Goal: Transaction & Acquisition: Purchase product/service

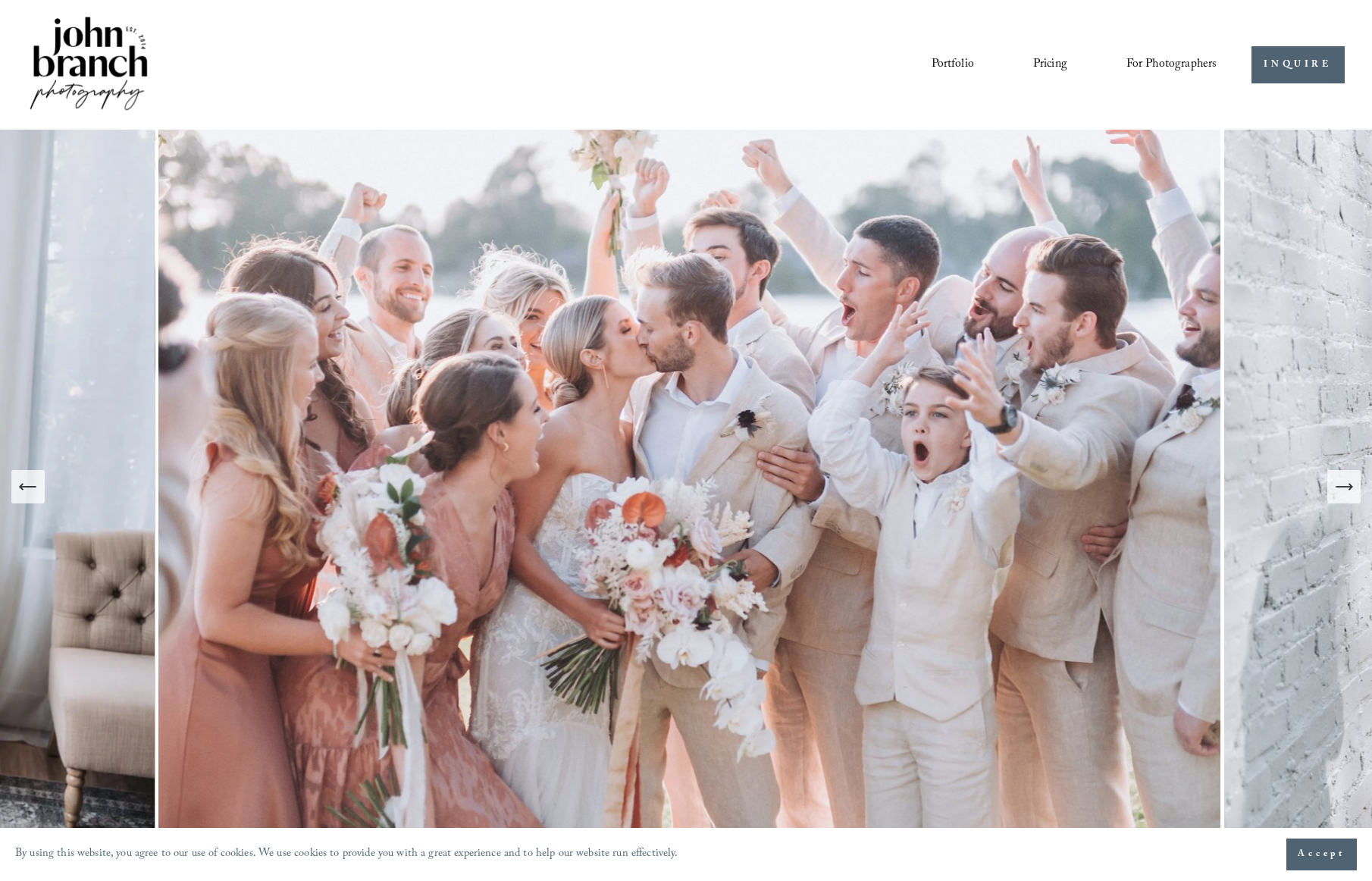
click at [1340, 495] on icon "Next Slide" at bounding box center [1343, 487] width 21 height 21
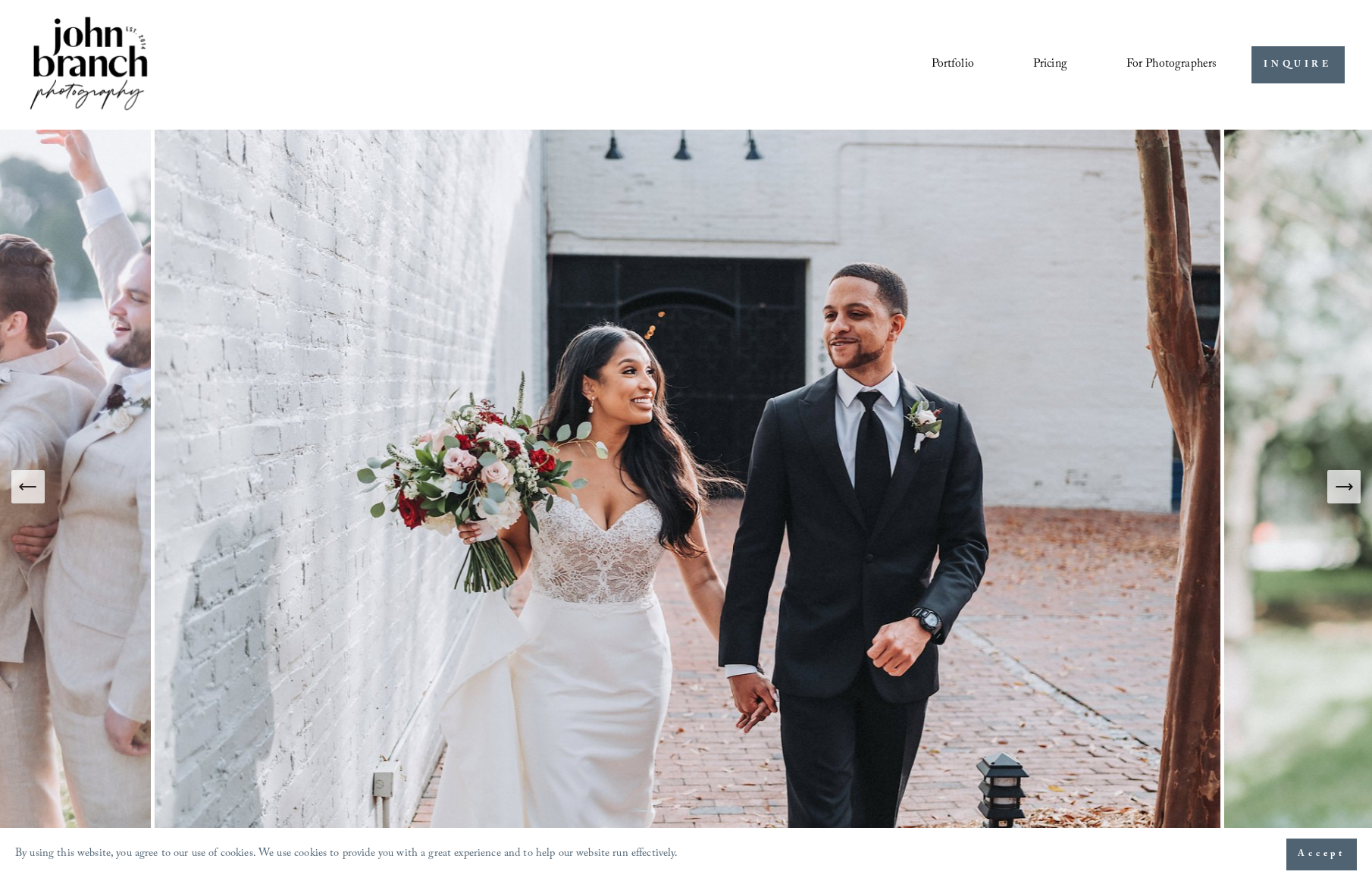
click at [1340, 495] on icon "Next Slide" at bounding box center [1343, 487] width 21 height 21
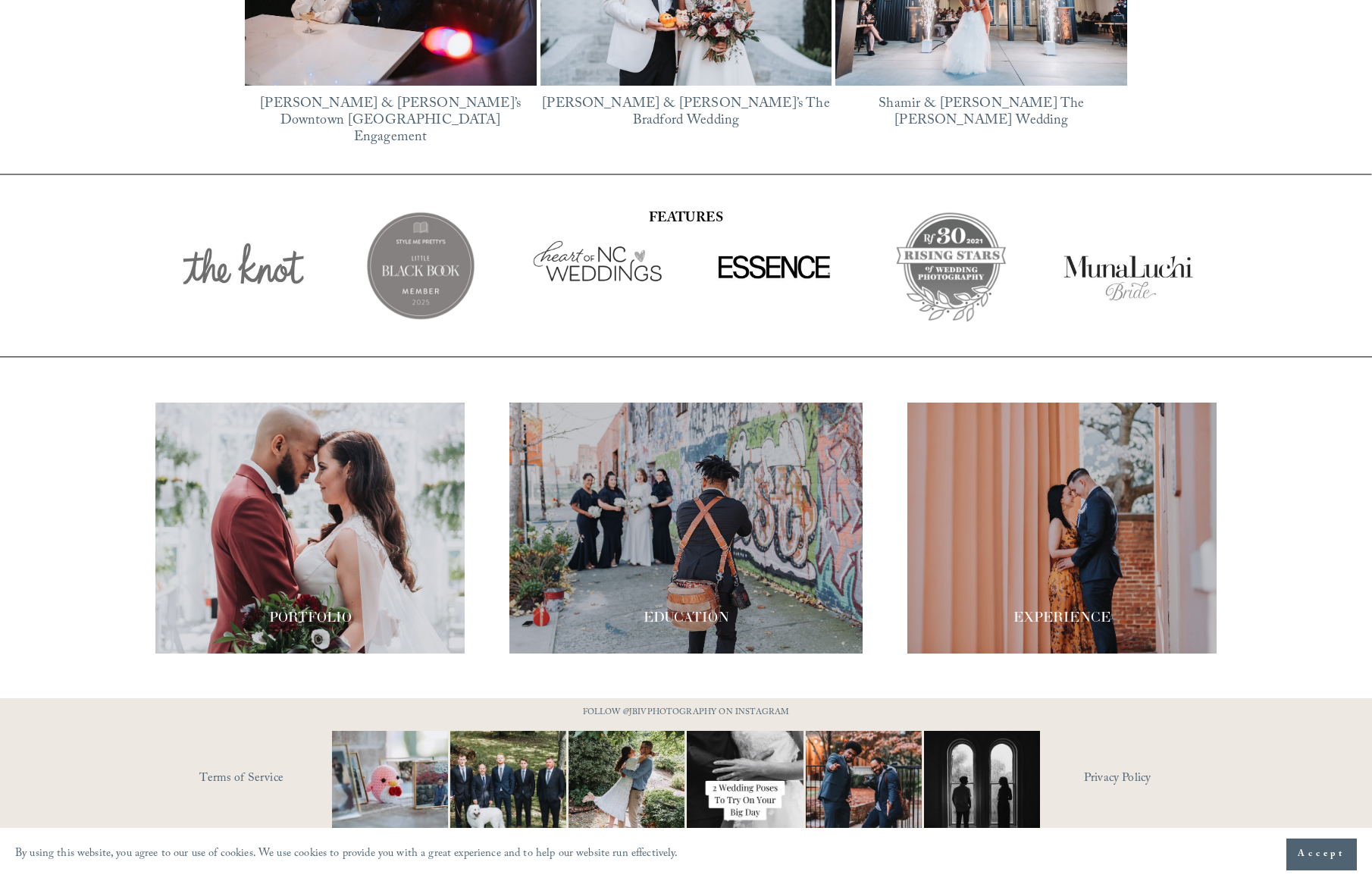
scroll to position [2603, 0]
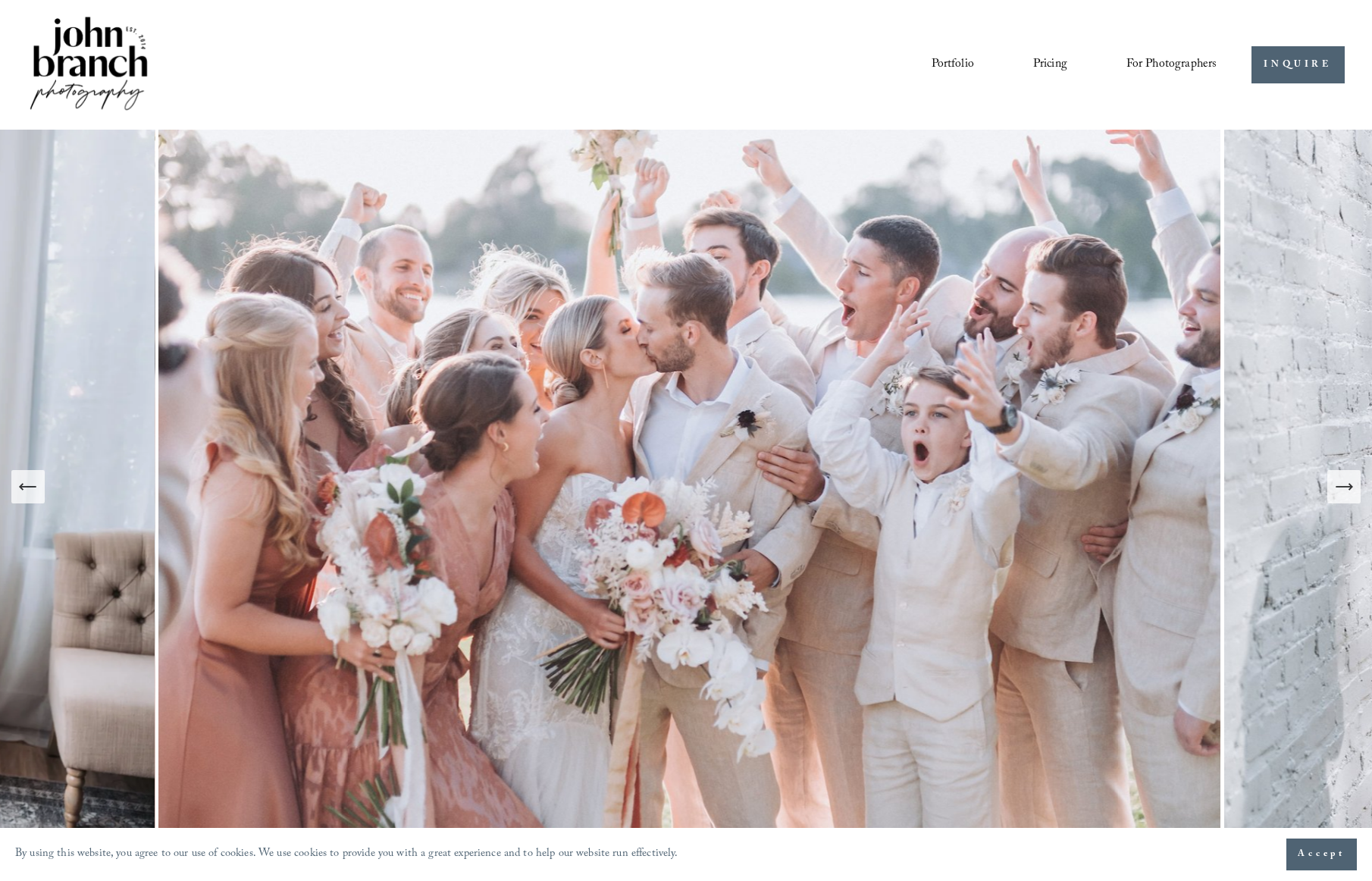
click at [0, 0] on span "Presets" at bounding box center [0, 0] width 0 height 0
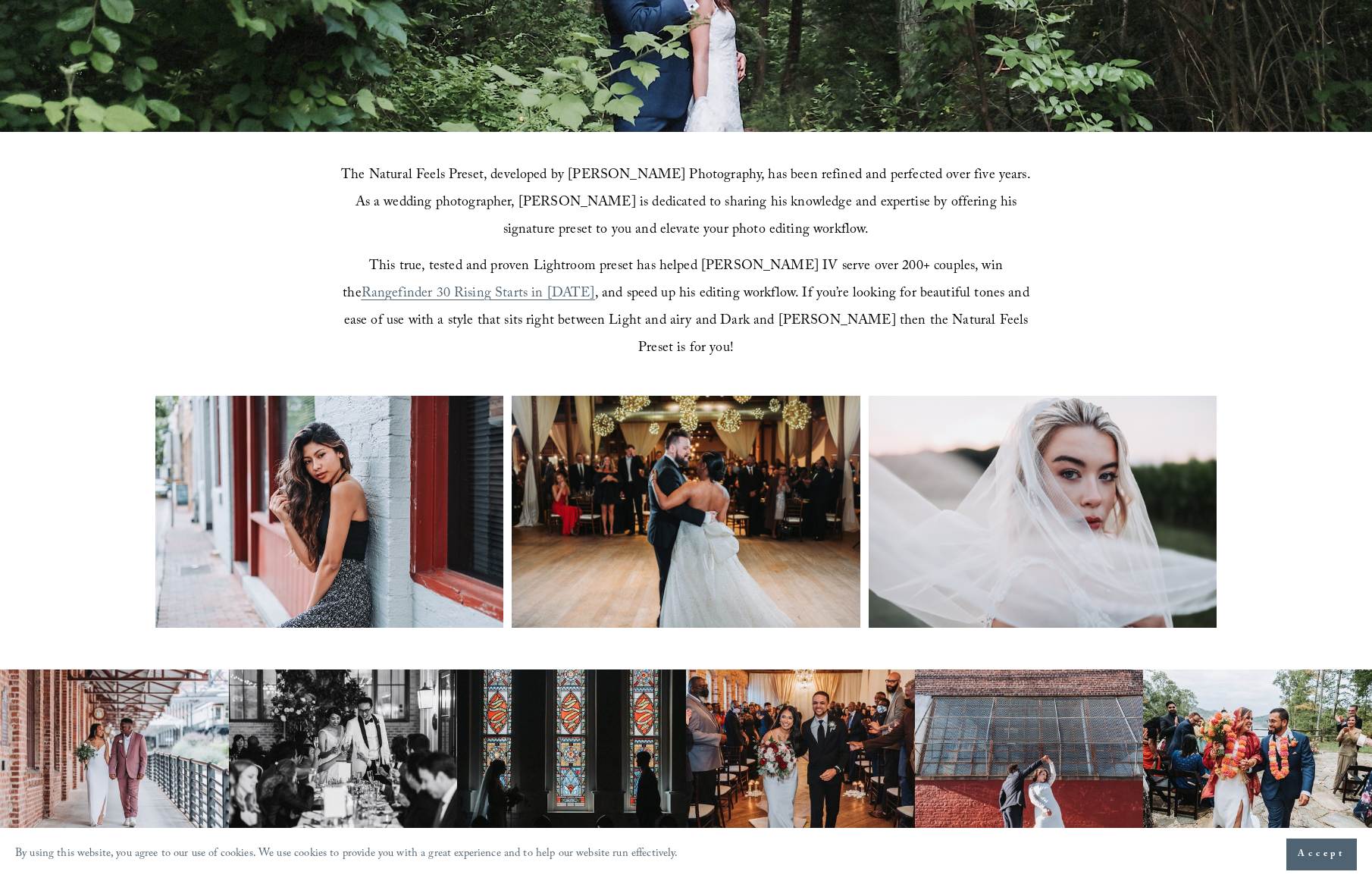
scroll to position [464, 0]
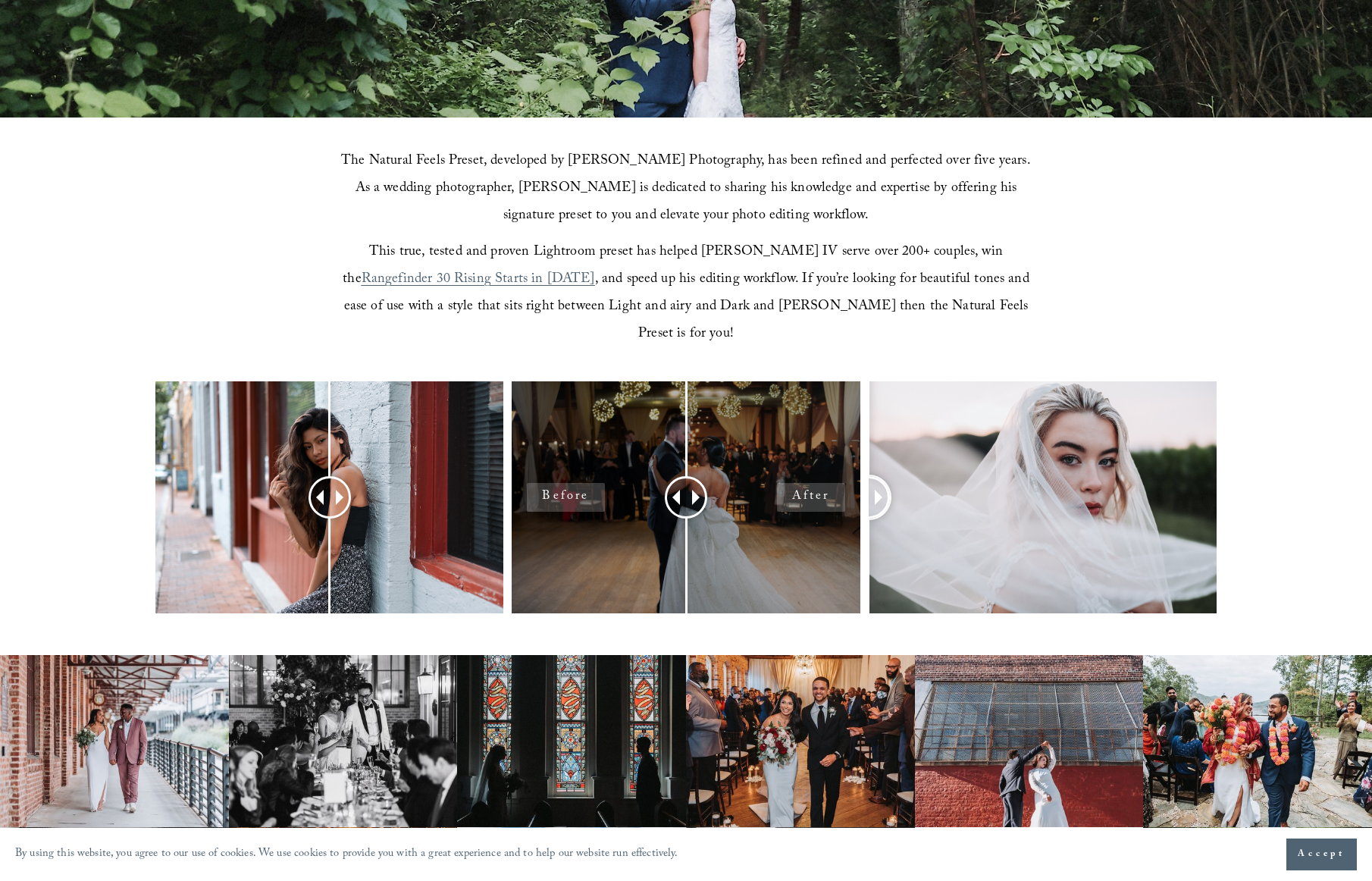
drag, startPoint x: 1038, startPoint y: 465, endPoint x: 843, endPoint y: 411, distance: 202.3
click at [843, 411] on div at bounding box center [686, 518] width 1372 height 272
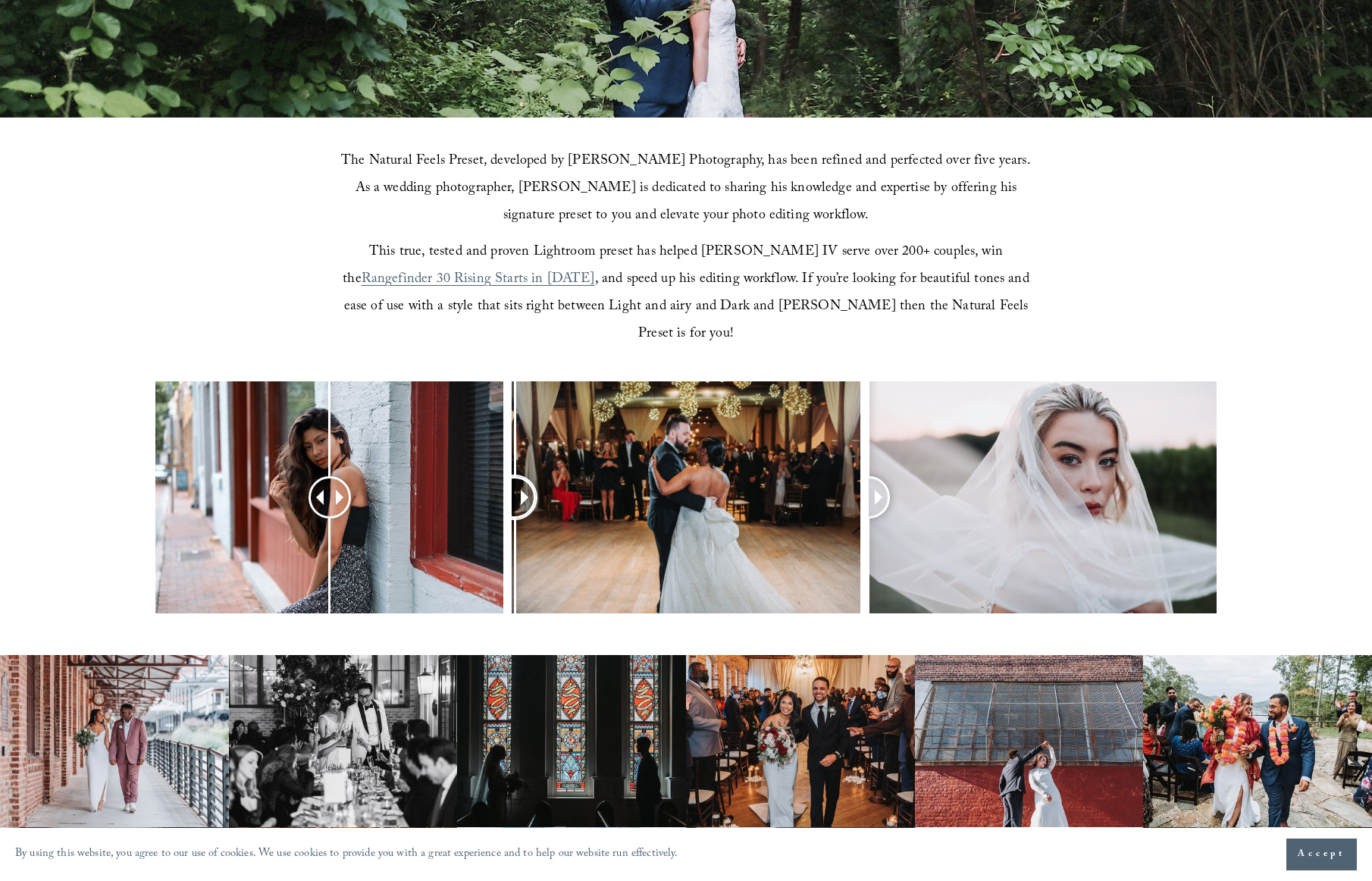
drag, startPoint x: 675, startPoint y: 478, endPoint x: 515, endPoint y: 487, distance: 160.3
click at [515, 487] on div at bounding box center [515, 498] width 39 height 39
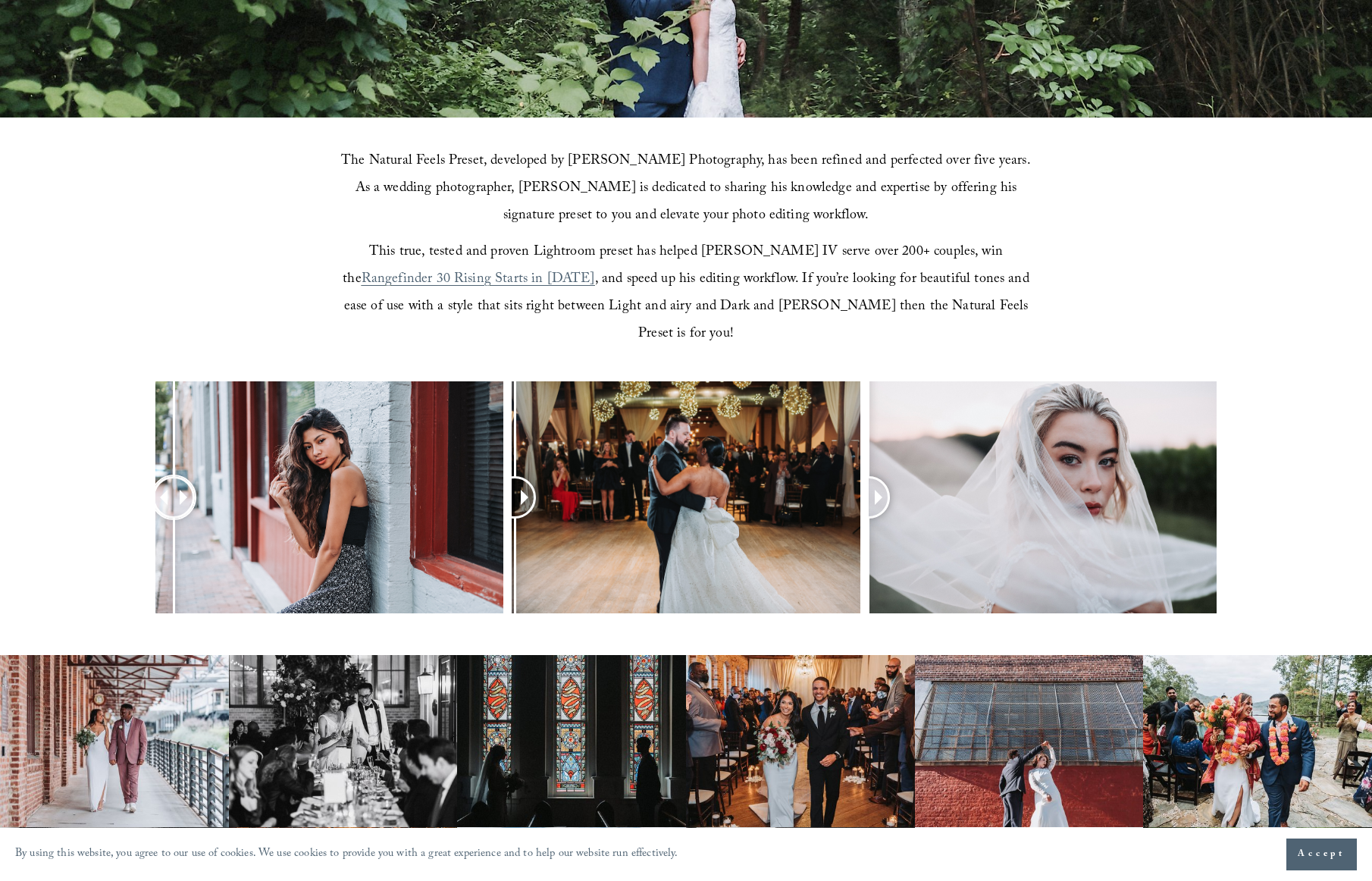
drag, startPoint x: 360, startPoint y: 475, endPoint x: 174, endPoint y: 465, distance: 186.3
click at [174, 478] on div at bounding box center [173, 498] width 39 height 39
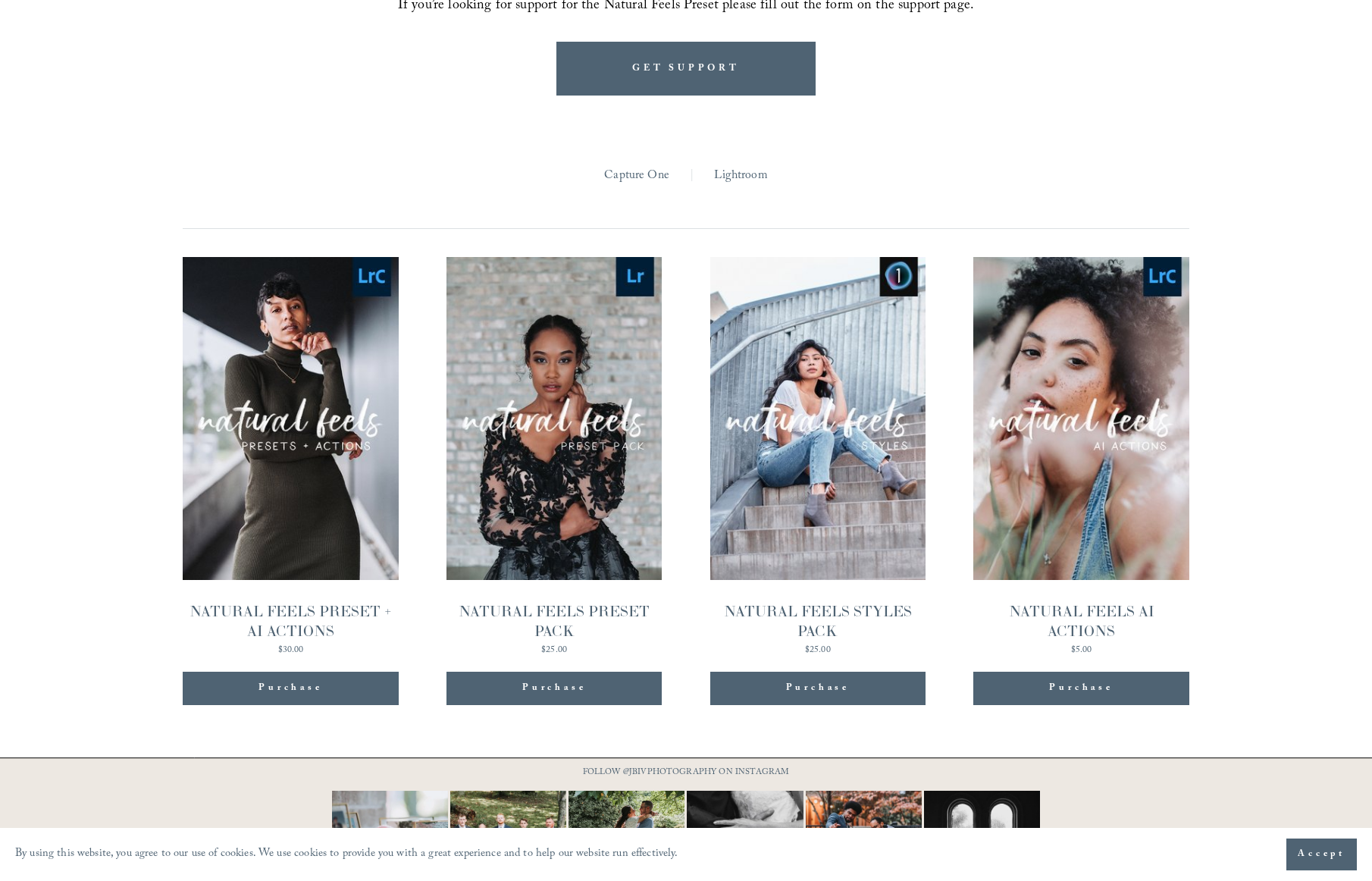
scroll to position [1491, 0]
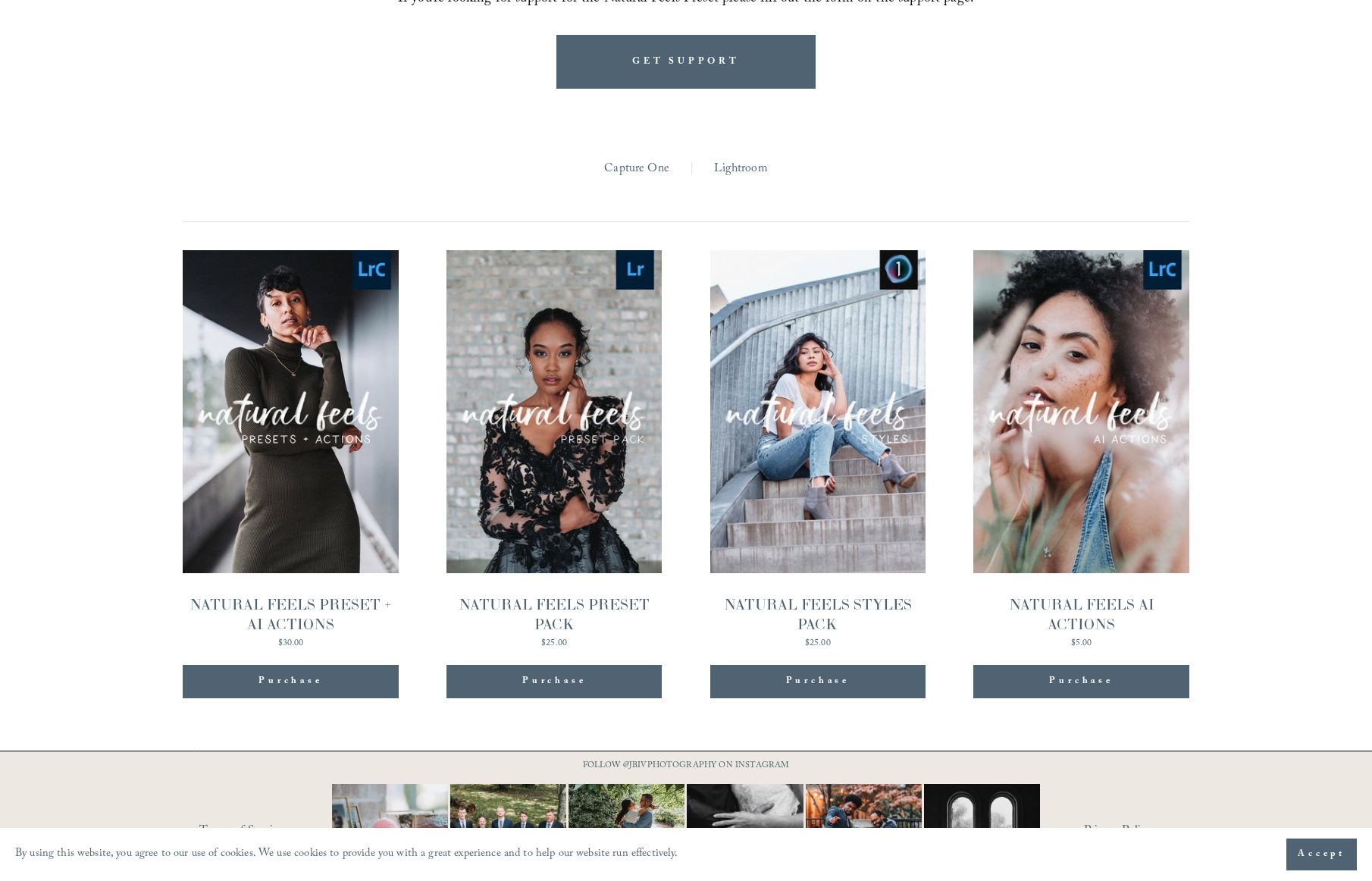
click at [774, 412] on link "Quick View NATURAL FEELS STYLES PACK $25.00" at bounding box center [817, 449] width 215 height 399
click at [590, 423] on link "Quick View NATURAL FEELS PRESET PACK $25.00" at bounding box center [554, 449] width 215 height 399
click at [323, 432] on link "Quick View NATURAL FEELS PRESET + AI ACTIONS $30.00" at bounding box center [290, 449] width 215 height 399
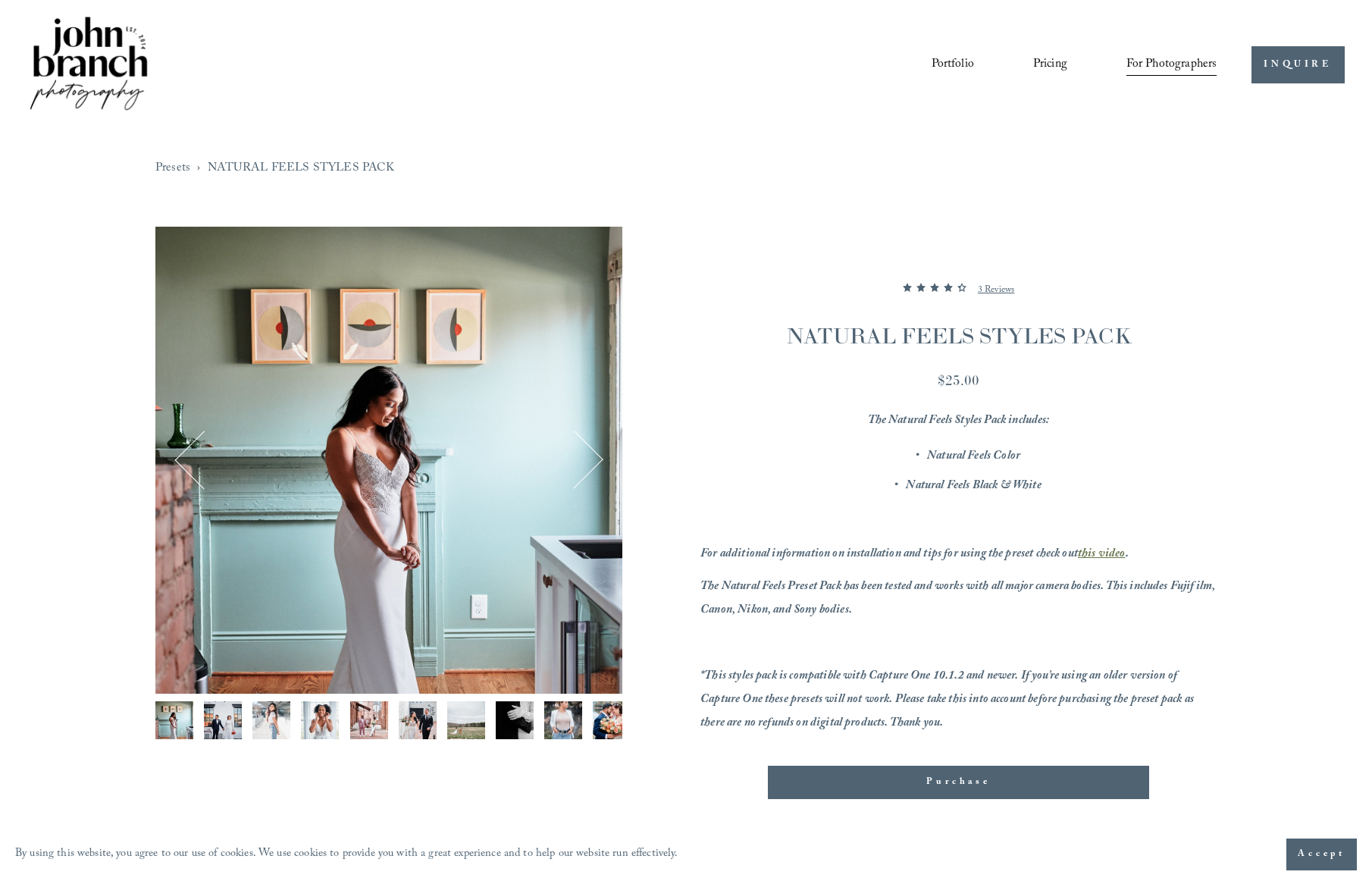
click at [228, 720] on img "Image 2 of 13" at bounding box center [222, 720] width 38 height 38
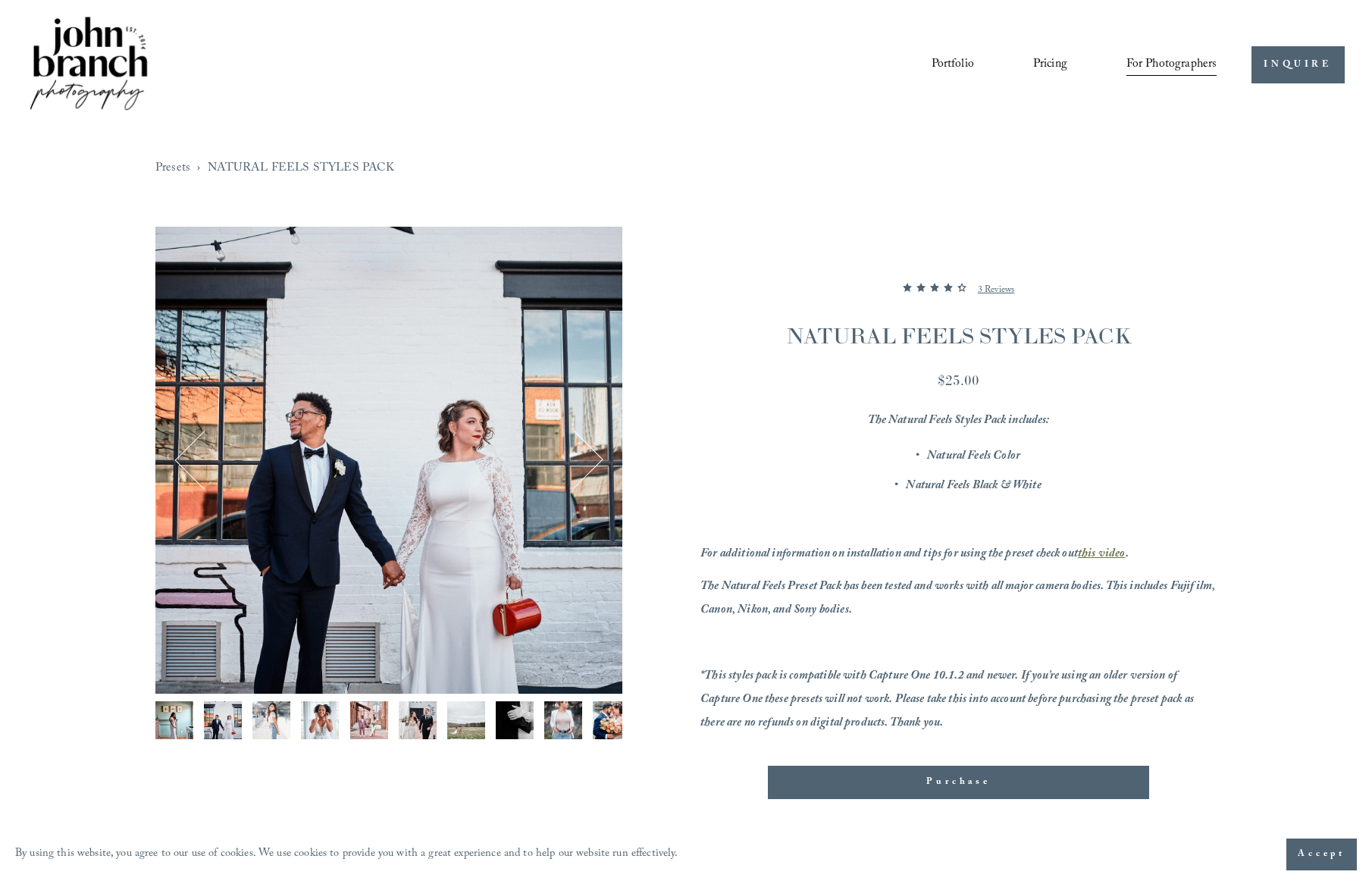
click at [301, 724] on img "Image 4 of 13" at bounding box center [319, 720] width 38 height 38
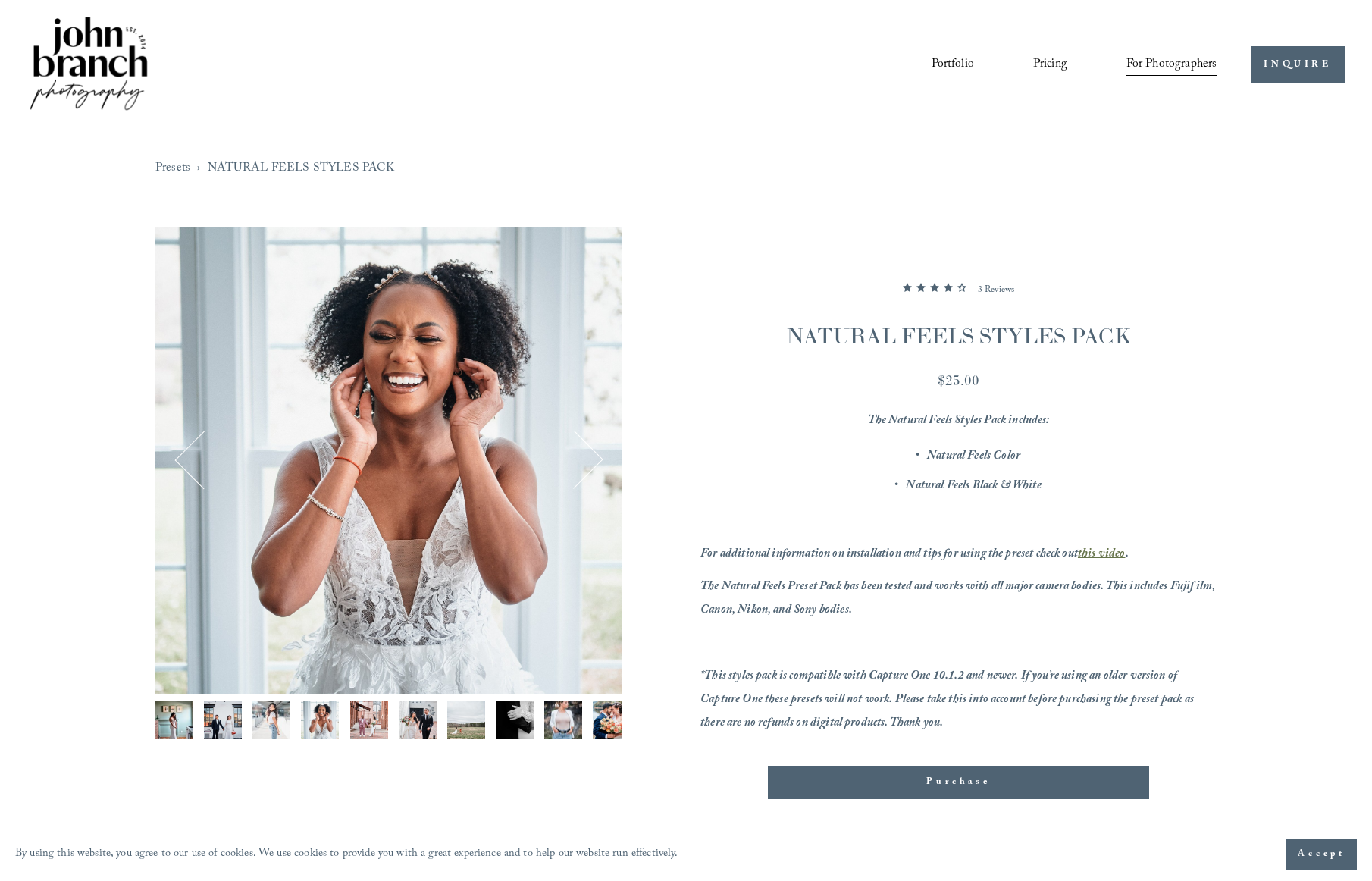
click at [348, 714] on div "Gallery thumbnails" at bounding box center [388, 724] width 467 height 46
click at [361, 711] on img "Image 5 of 13" at bounding box center [369, 720] width 38 height 38
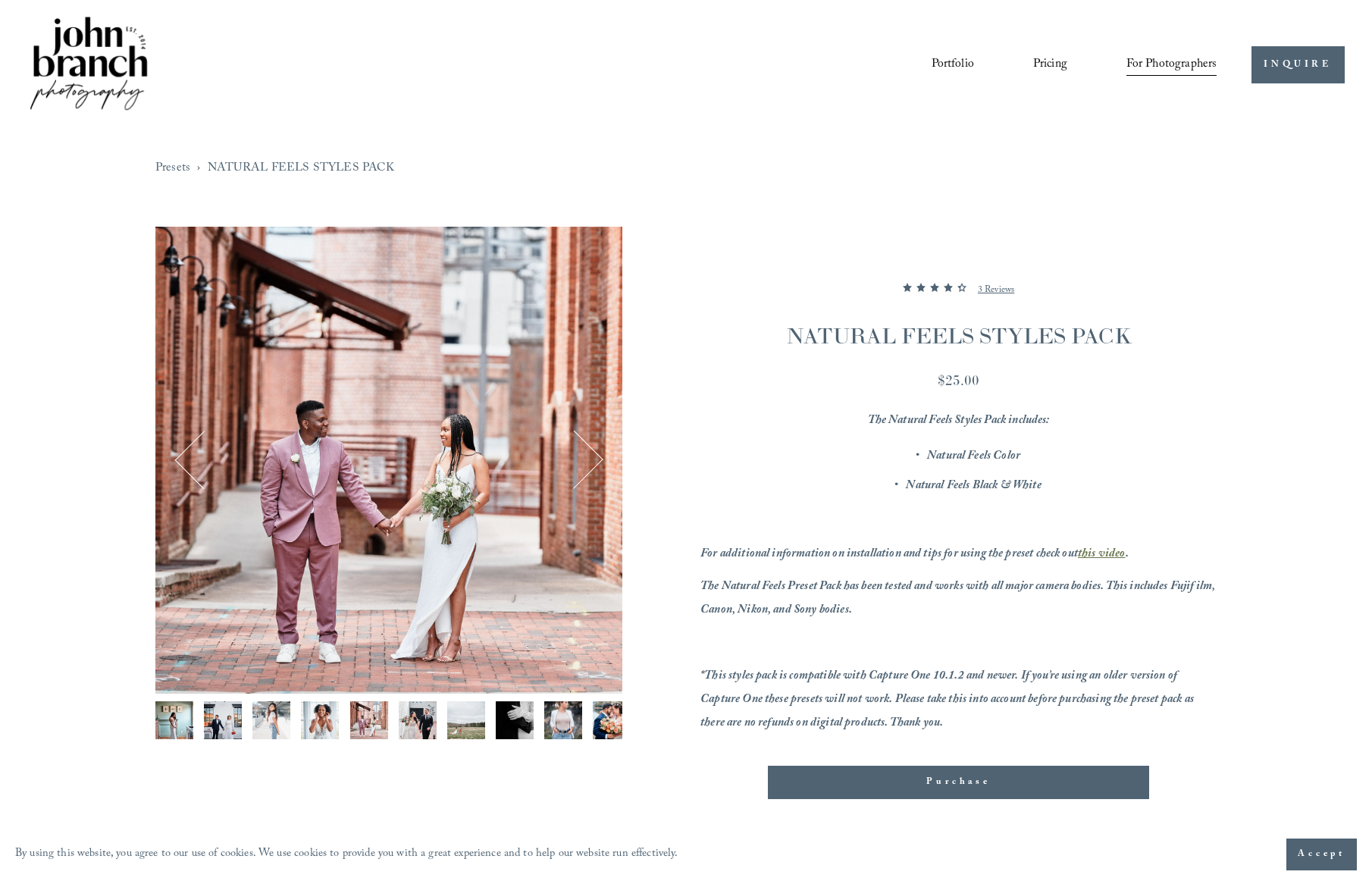
click at [407, 714] on img "Image 6 of 13" at bounding box center [417, 720] width 38 height 38
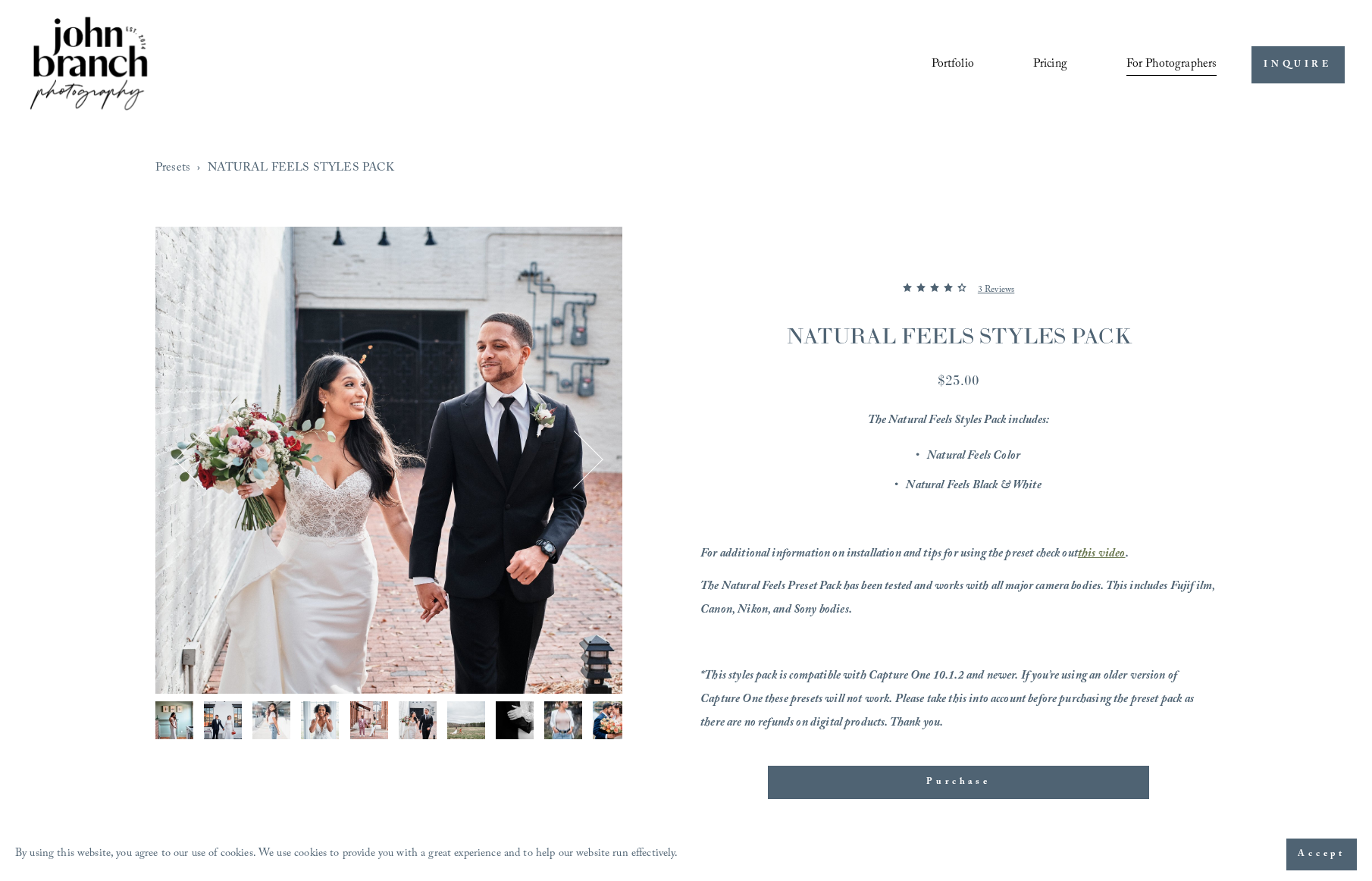
click at [477, 721] on img "Image 7 of 13" at bounding box center [466, 720] width 38 height 38
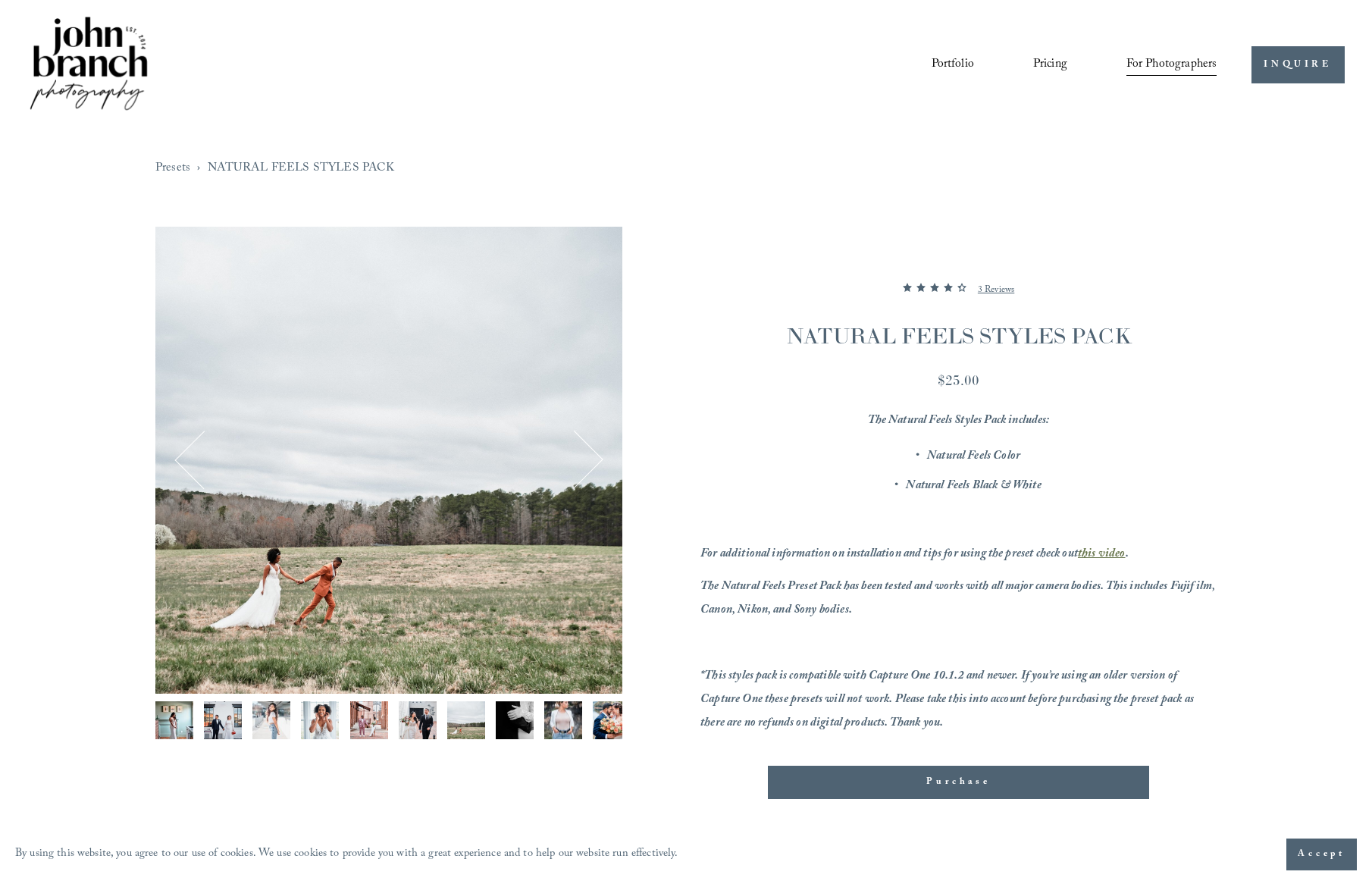
click at [536, 723] on div "Gallery thumbnails" at bounding box center [388, 724] width 467 height 46
click at [523, 723] on img "Image 8 of 13" at bounding box center [514, 720] width 38 height 38
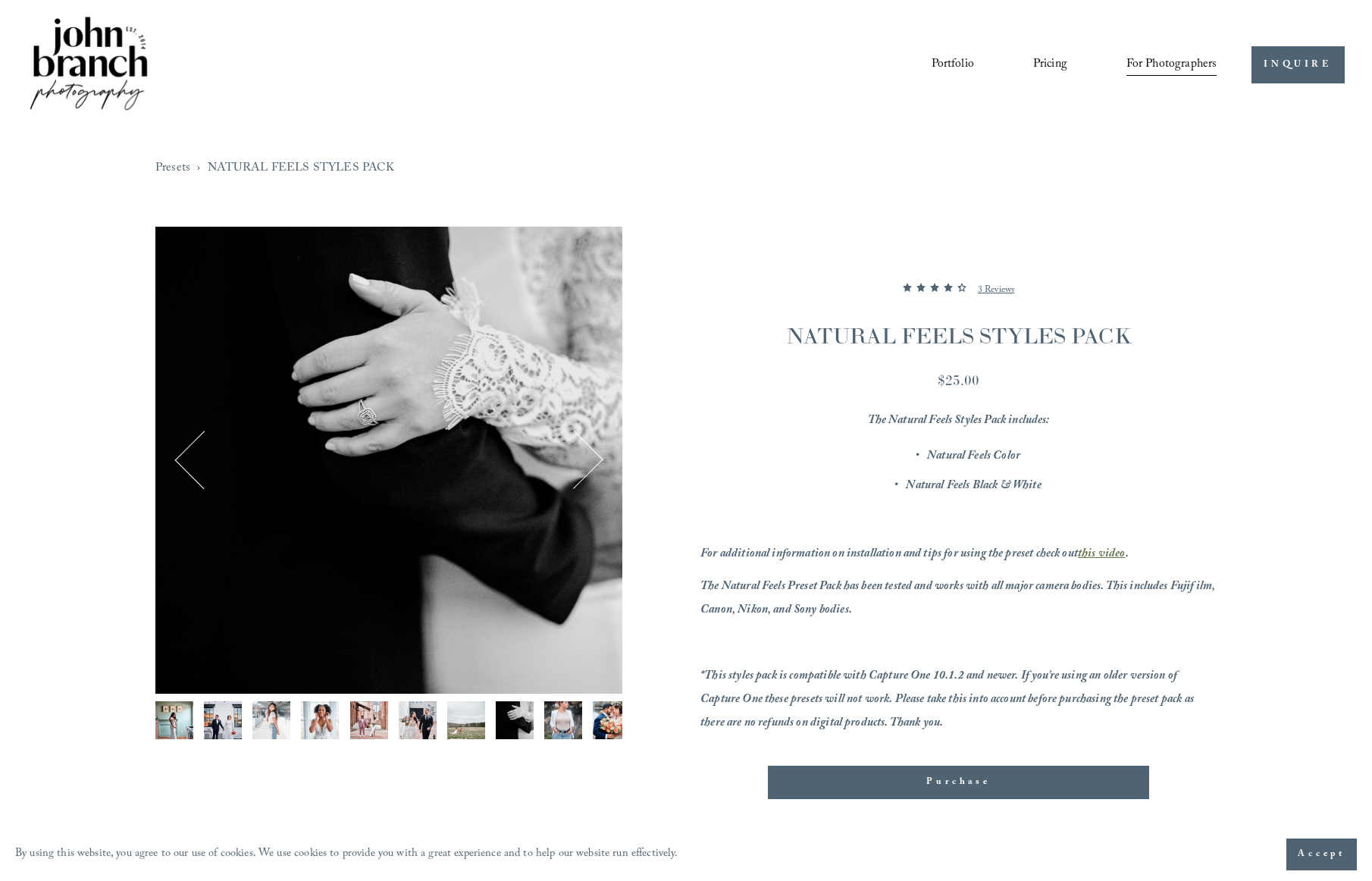
click at [552, 720] on img "Image 9 of 13" at bounding box center [563, 720] width 38 height 38
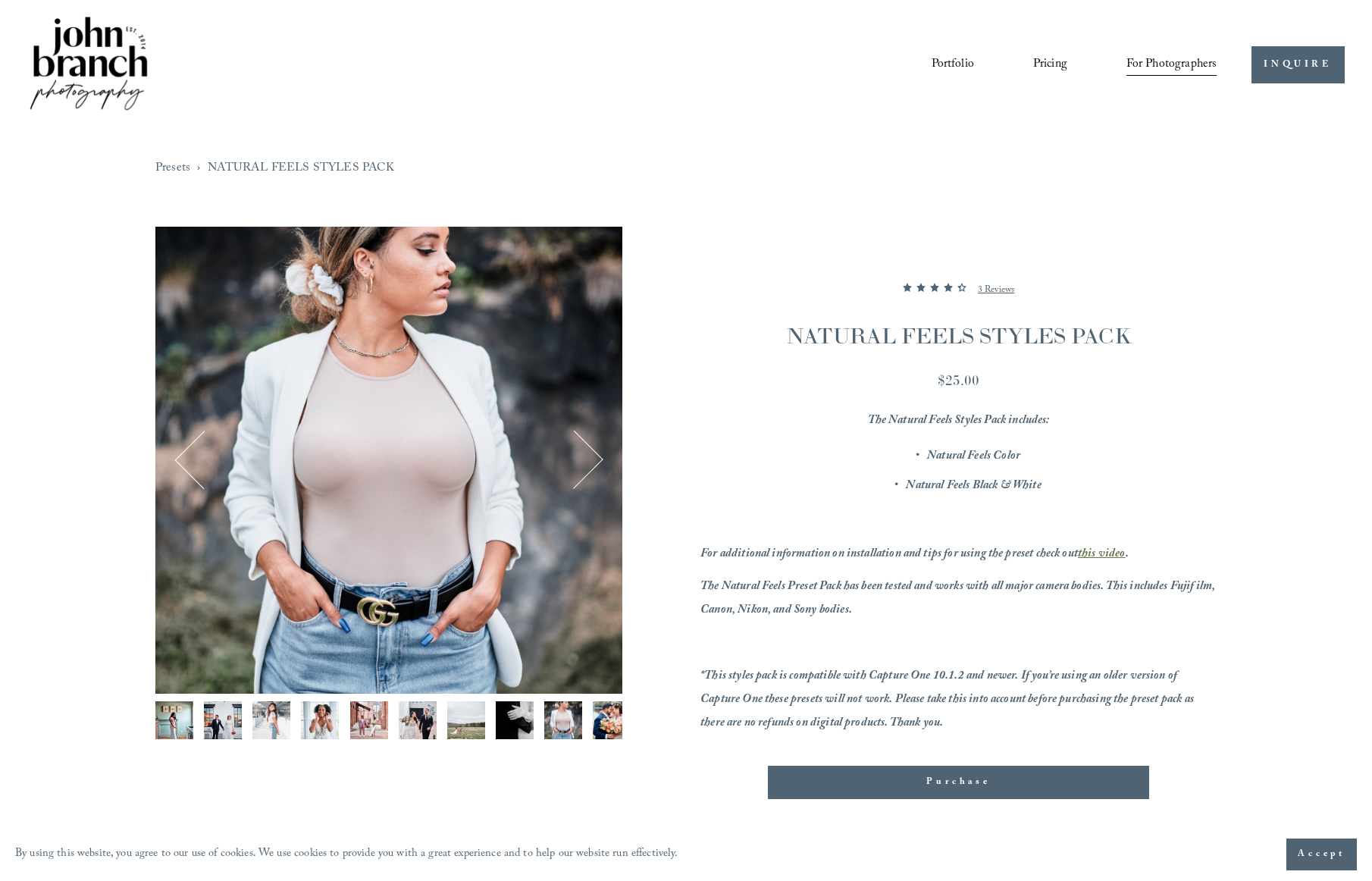
click at [794, 608] on em "The Natural Feels Preset Pack has been tested and works with all major camera b…" at bounding box center [958, 599] width 517 height 44
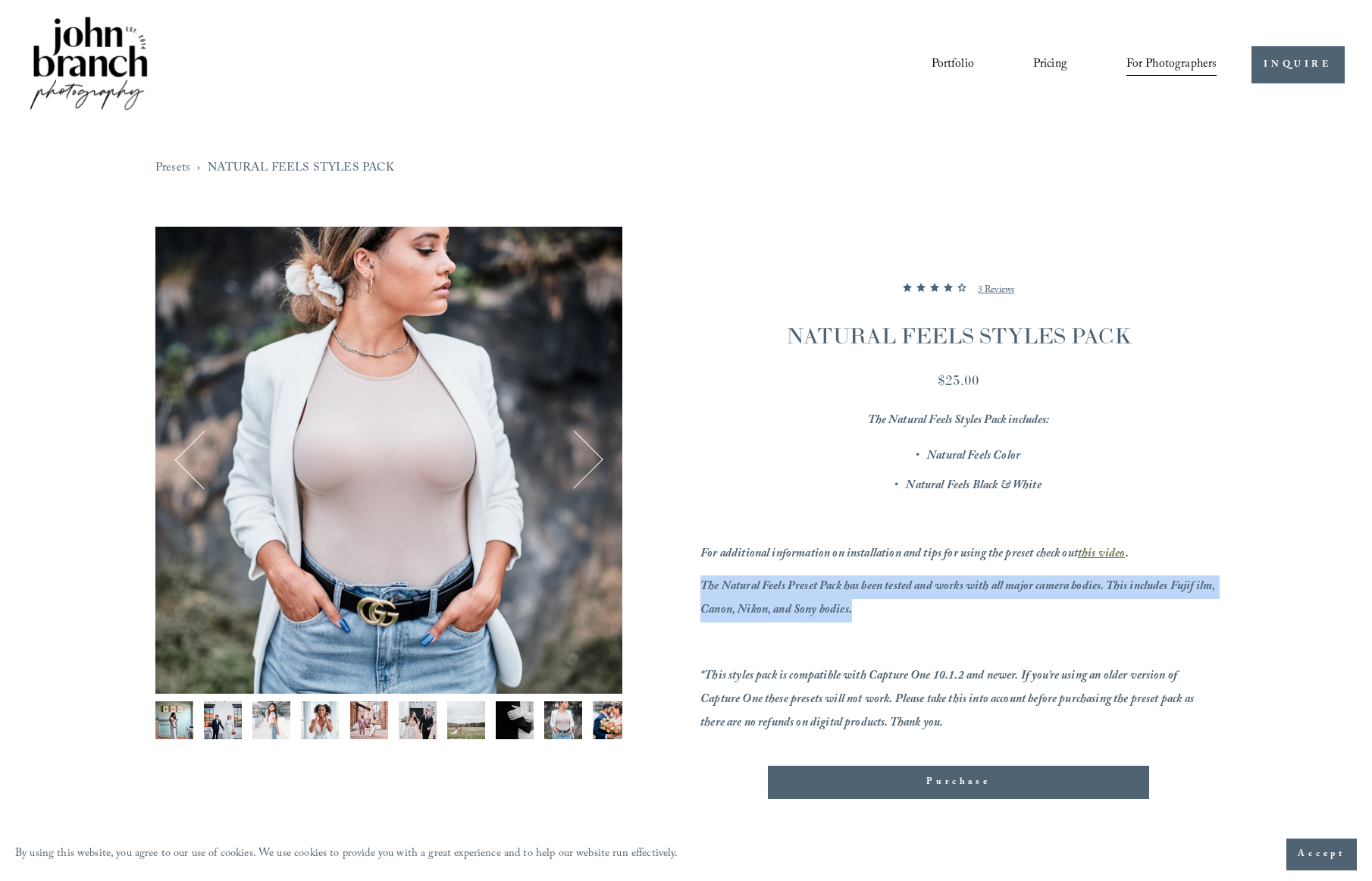
click at [794, 608] on em "The Natural Feels Preset Pack has been tested and works with all major camera b…" at bounding box center [958, 599] width 517 height 44
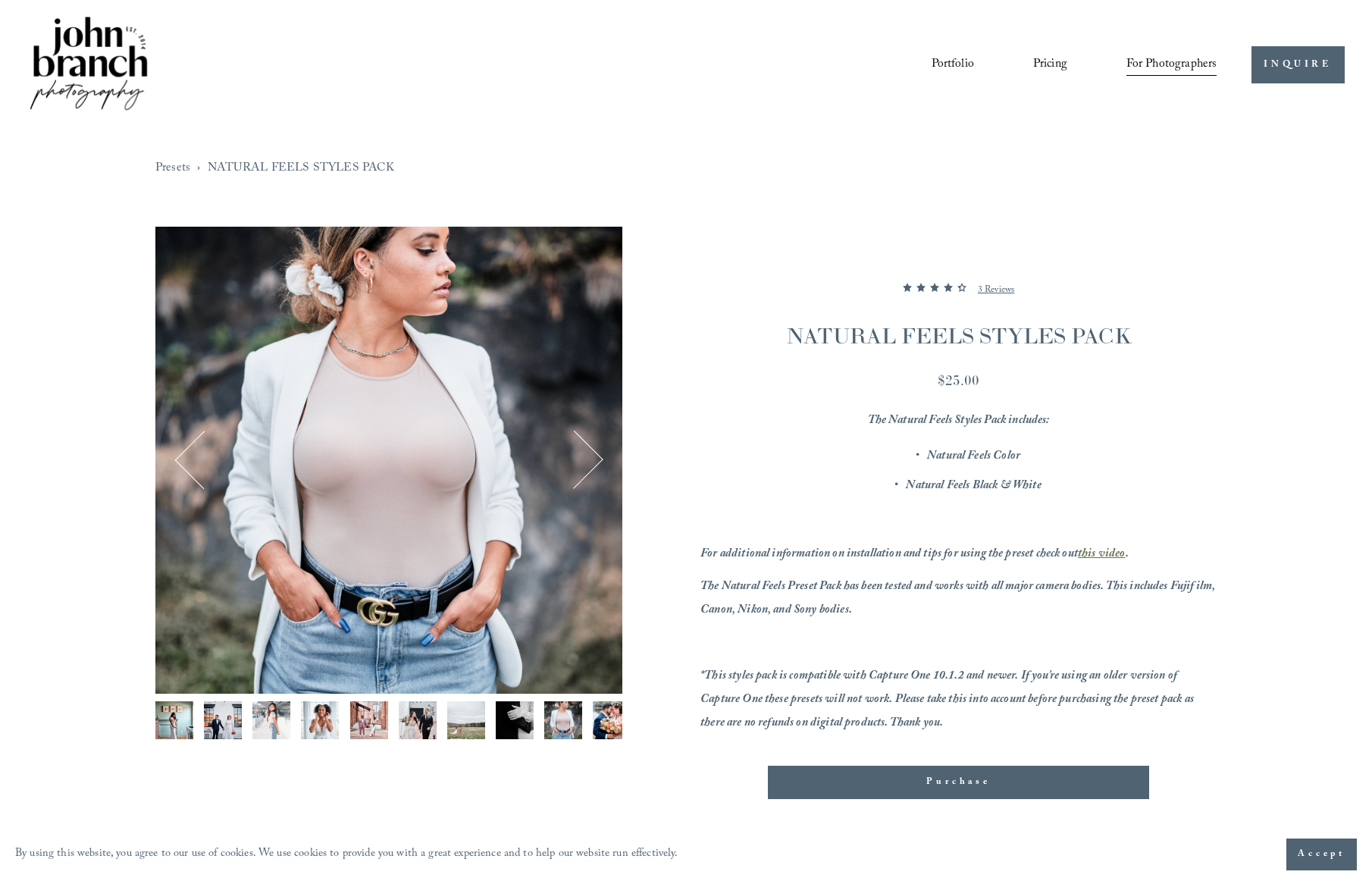
click at [794, 608] on em "The Natural Feels Preset Pack has been tested and works with all major camera b…" at bounding box center [958, 599] width 517 height 44
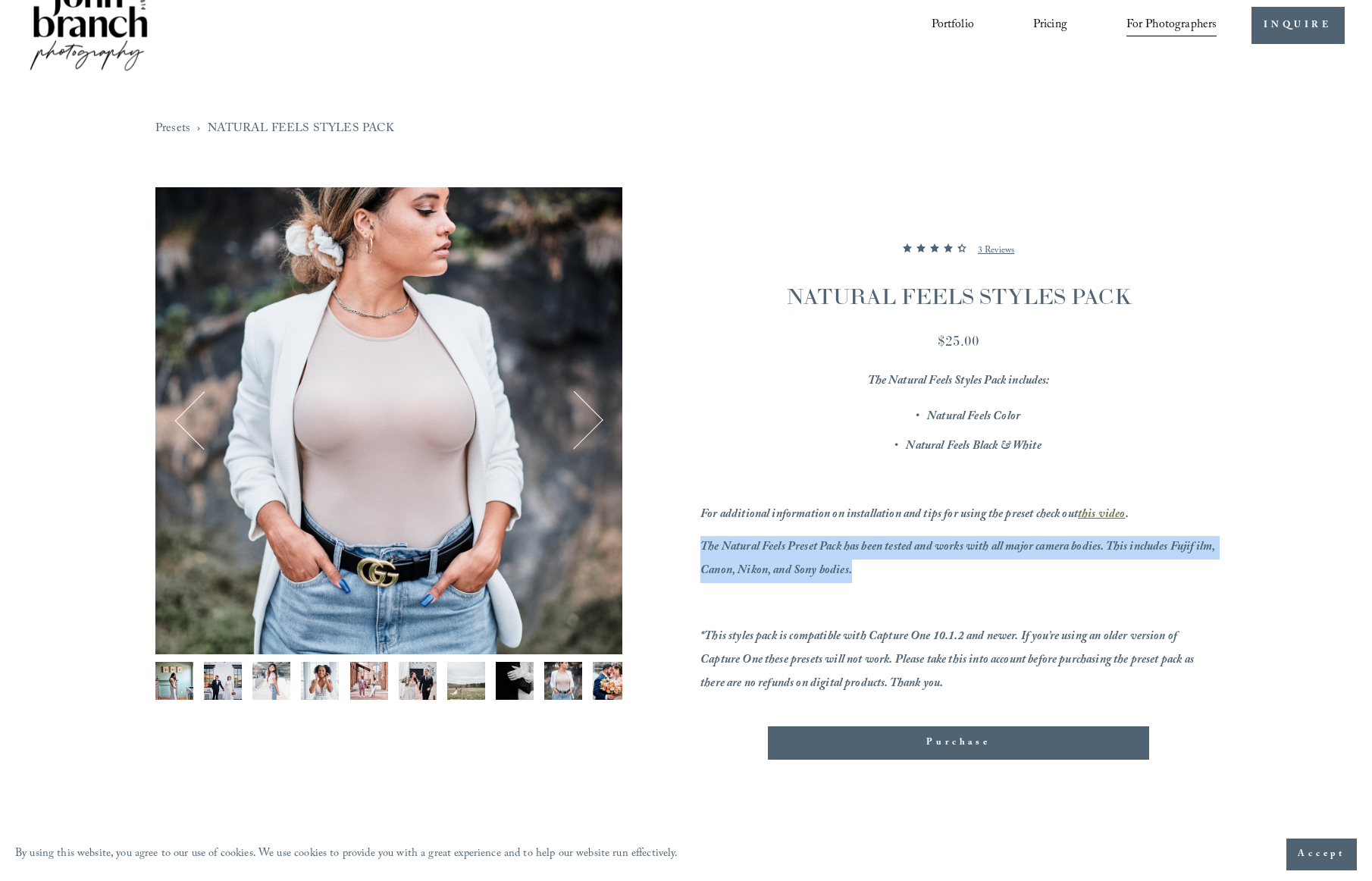
scroll to position [56, 0]
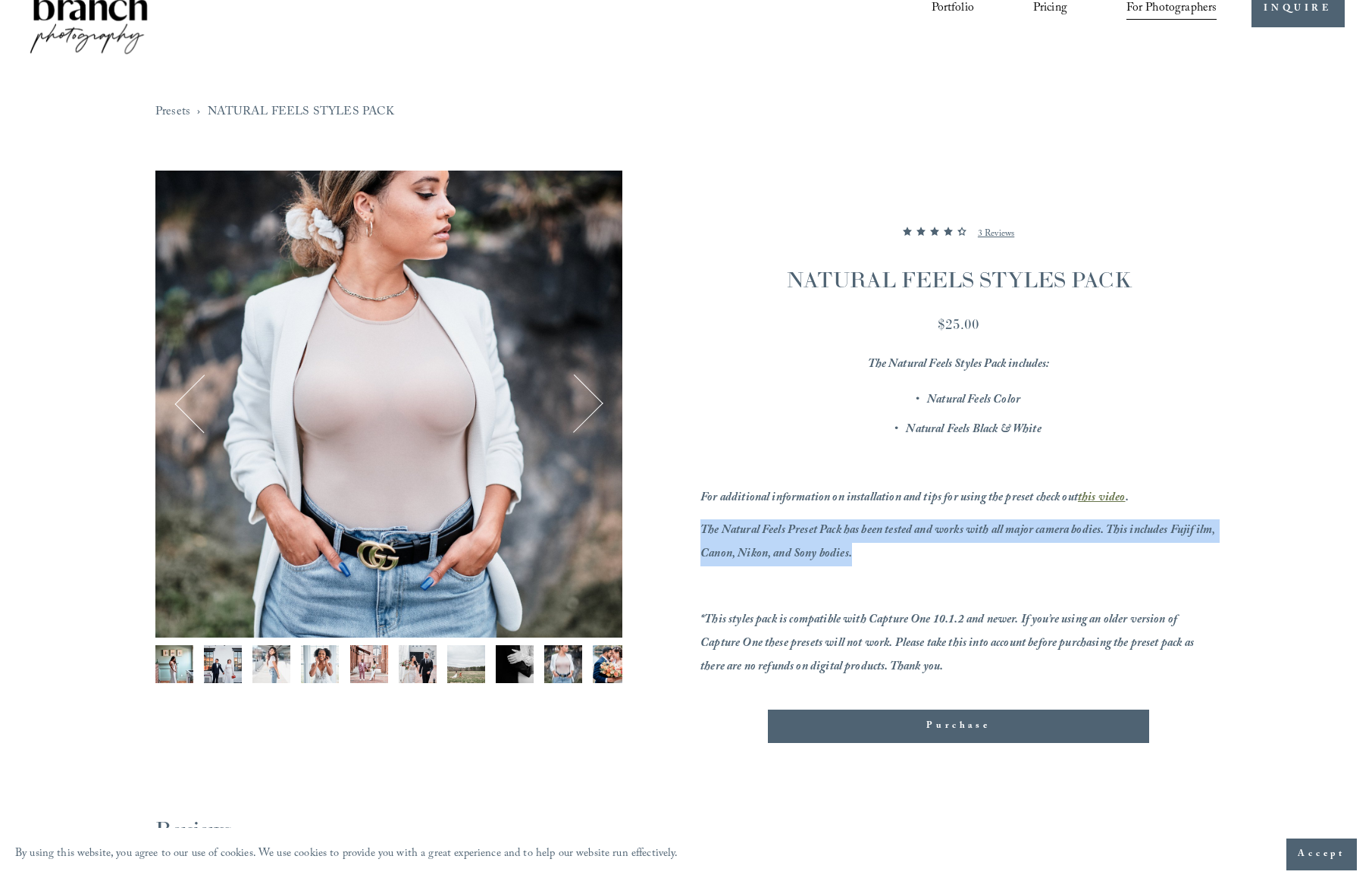
click at [797, 623] on em "*This styles pack is compatible with Capture One 10.1.2 and newer. If you’re us…" at bounding box center [947, 644] width 496 height 68
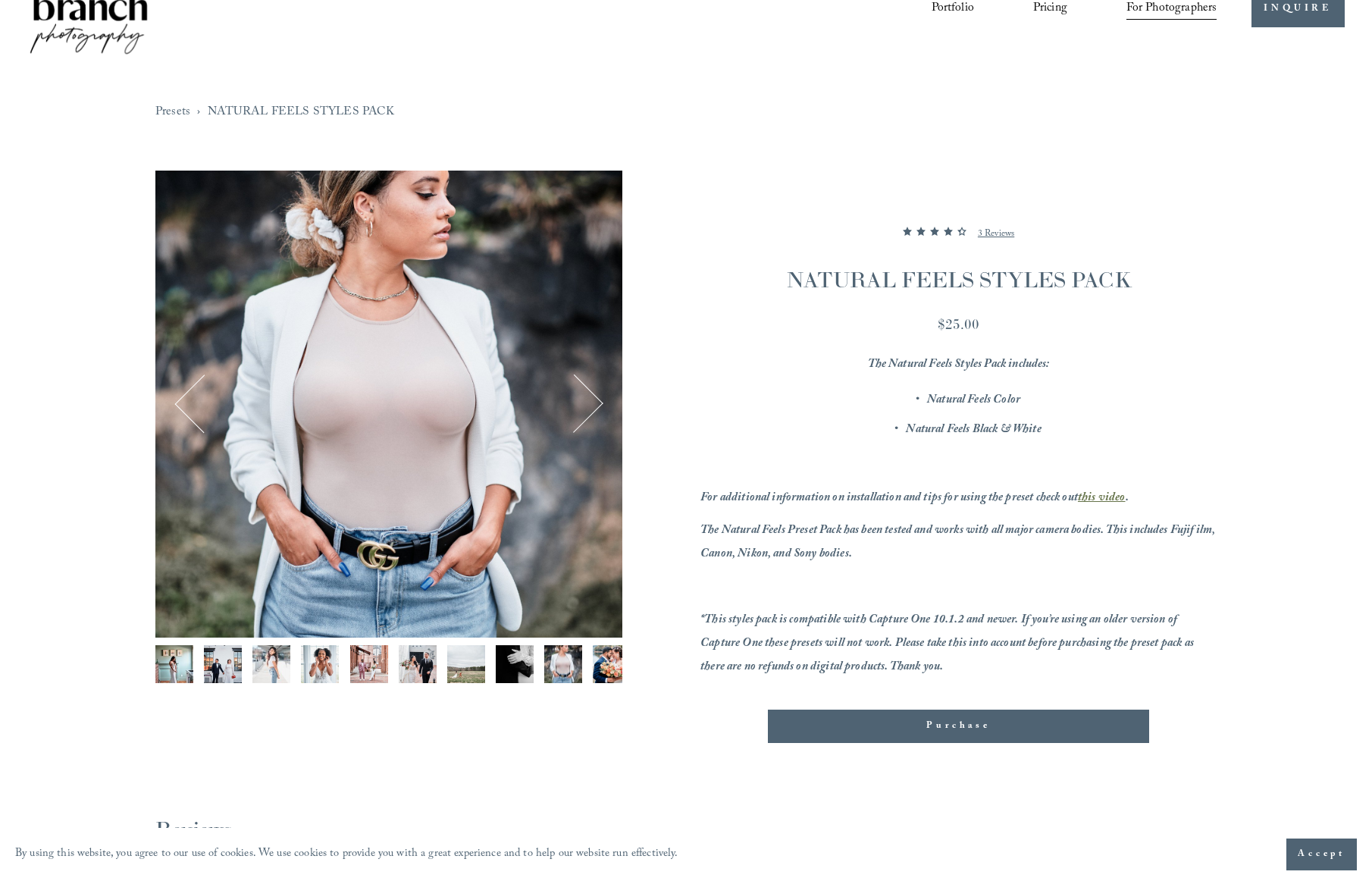
click at [797, 623] on em "*This styles pack is compatible with Capture One 10.1.2 and newer. If you’re us…" at bounding box center [947, 644] width 496 height 68
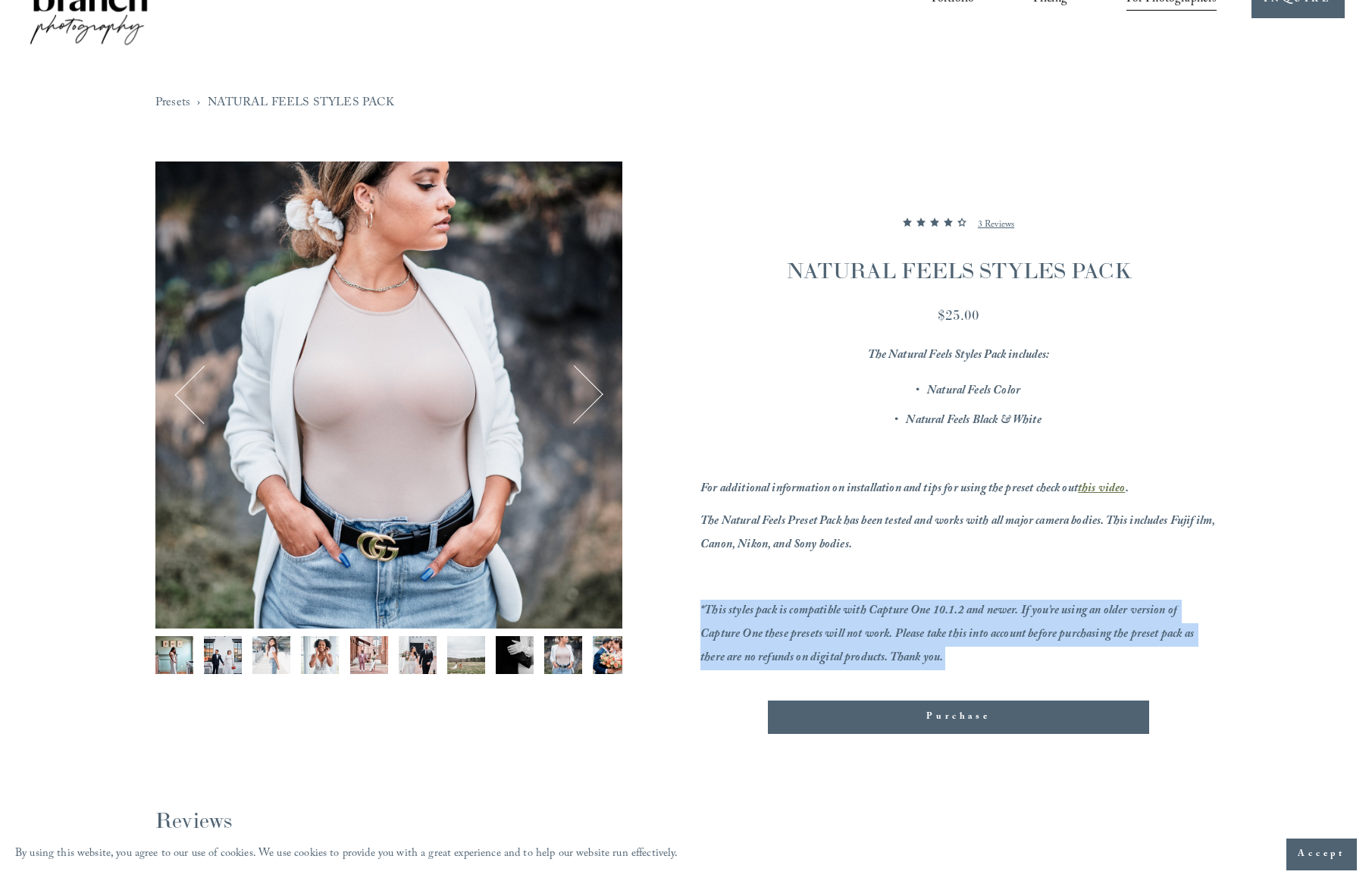
scroll to position [67, 0]
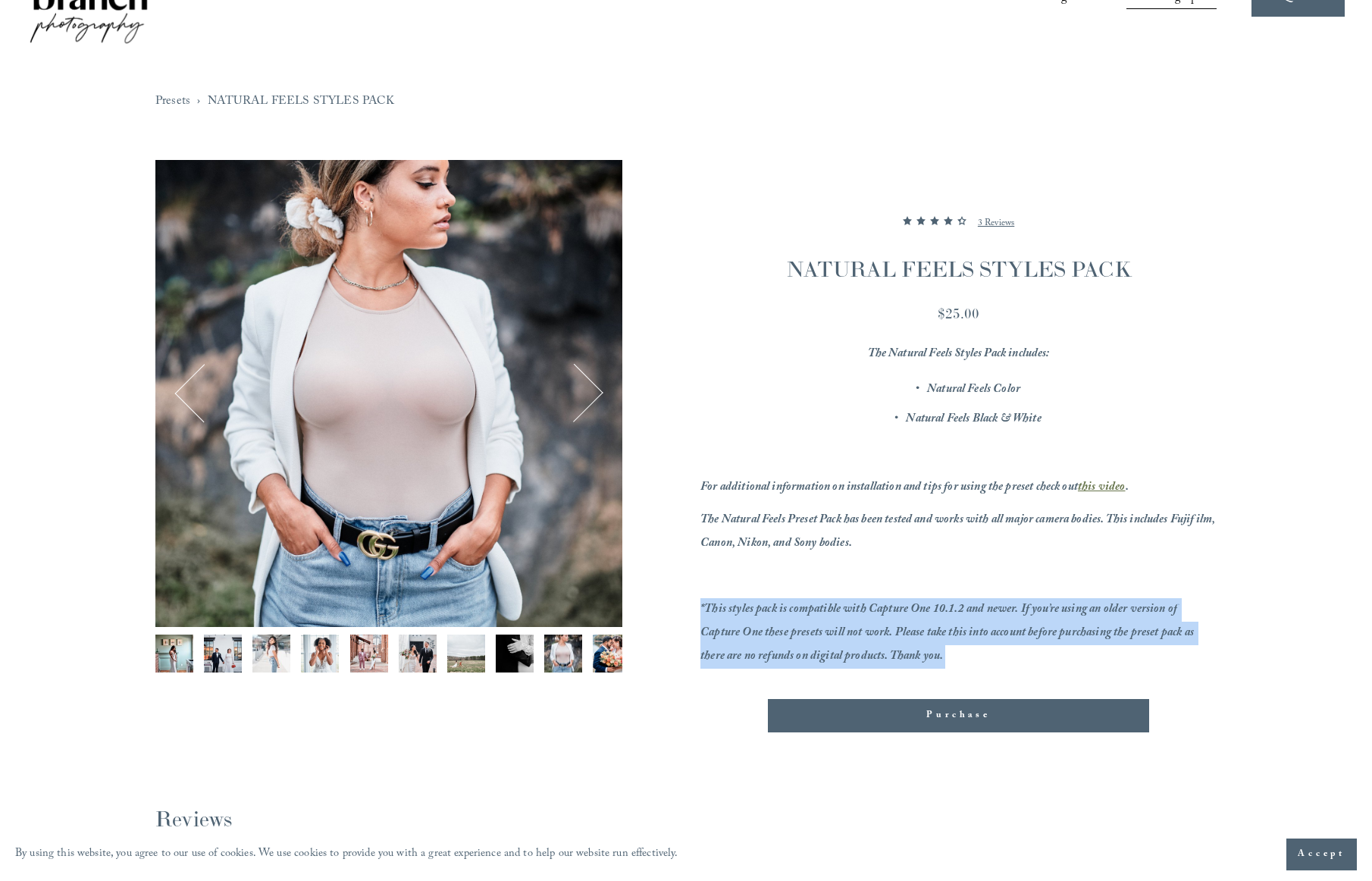
click at [805, 578] on p at bounding box center [957, 578] width 516 height 24
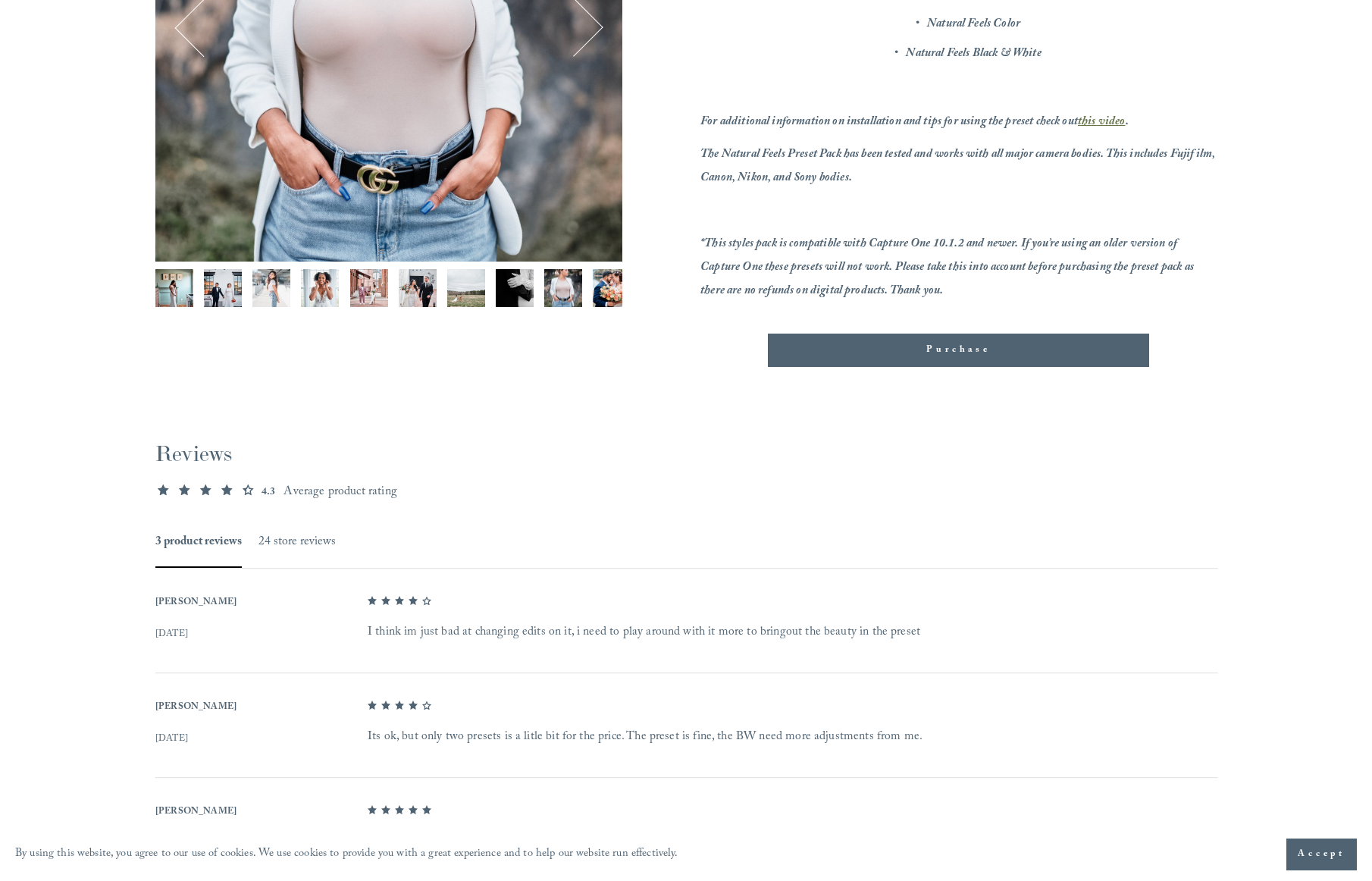
scroll to position [441, 0]
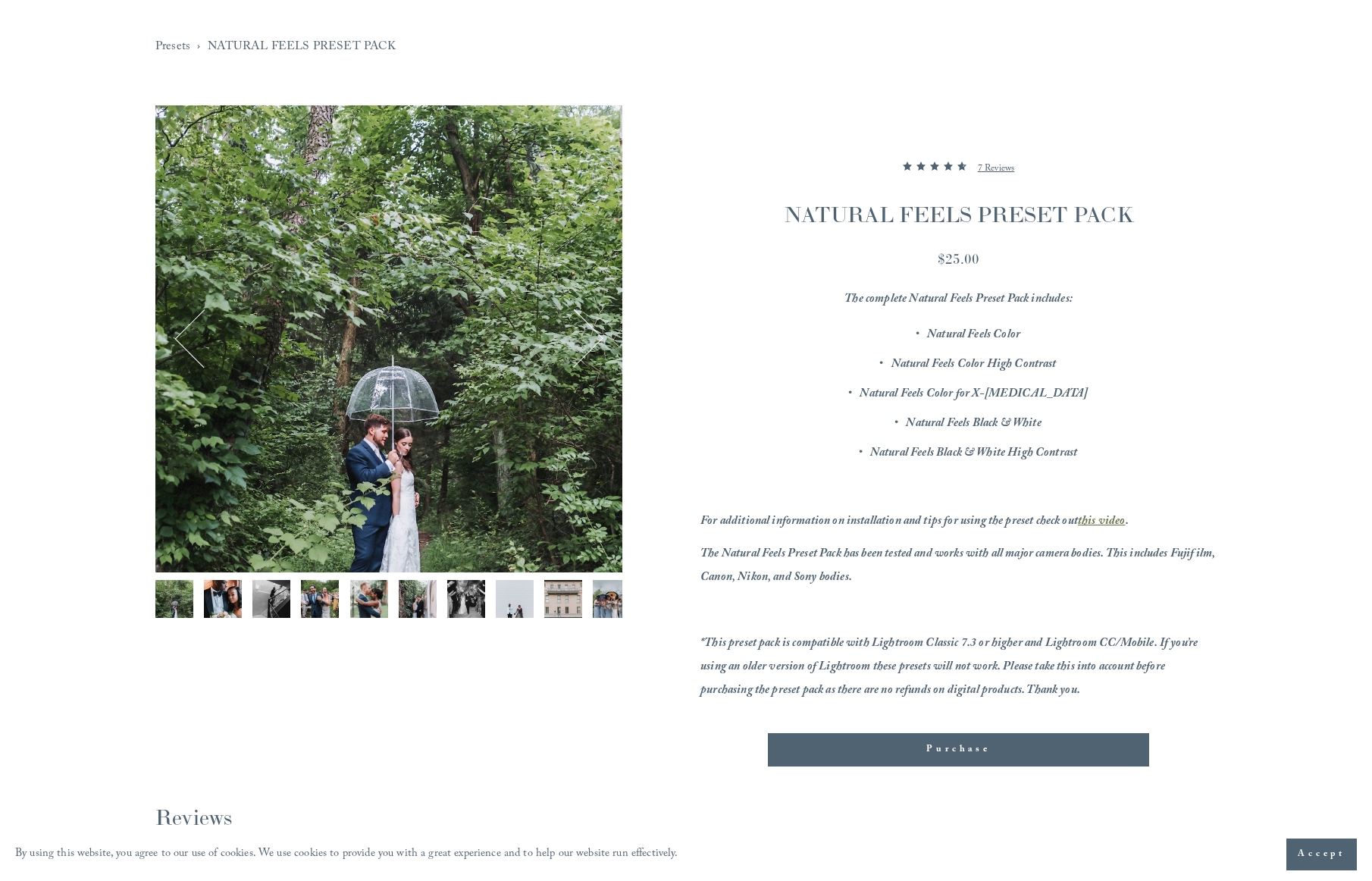
scroll to position [112, 0]
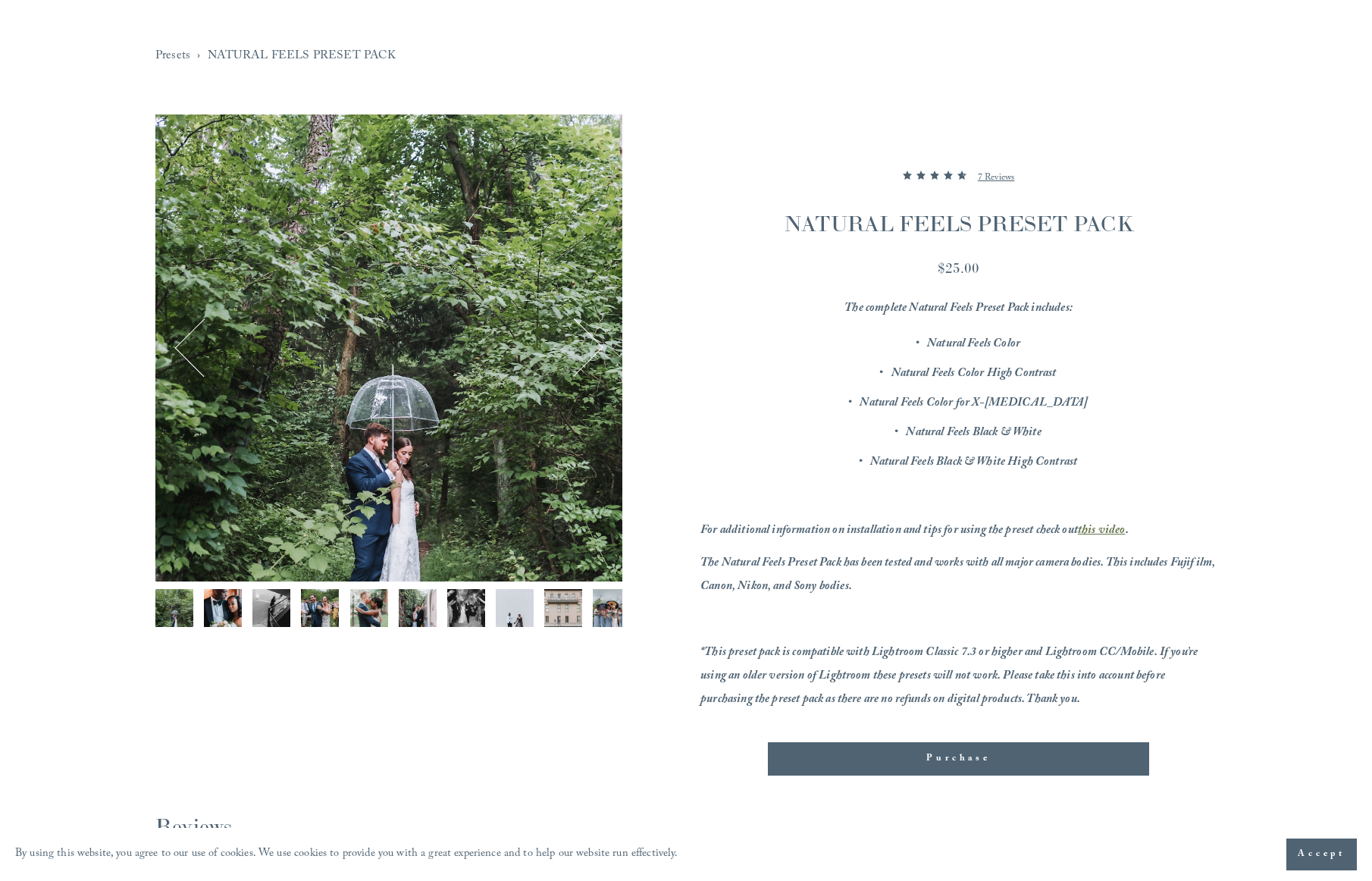
click at [238, 611] on img "Image 2 of 12" at bounding box center [222, 608] width 38 height 38
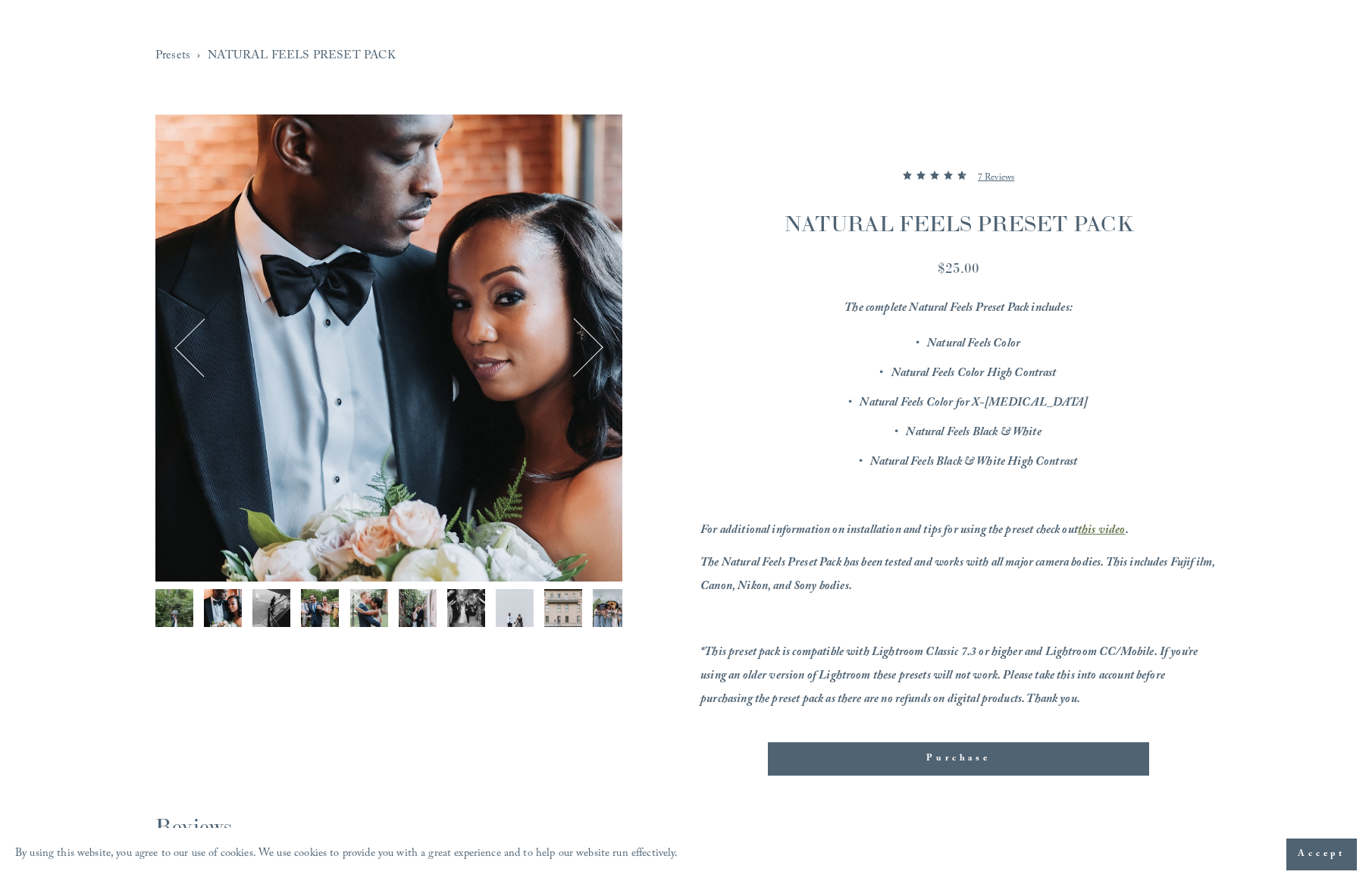
click at [276, 612] on img "Image 3 of 12" at bounding box center [271, 608] width 38 height 38
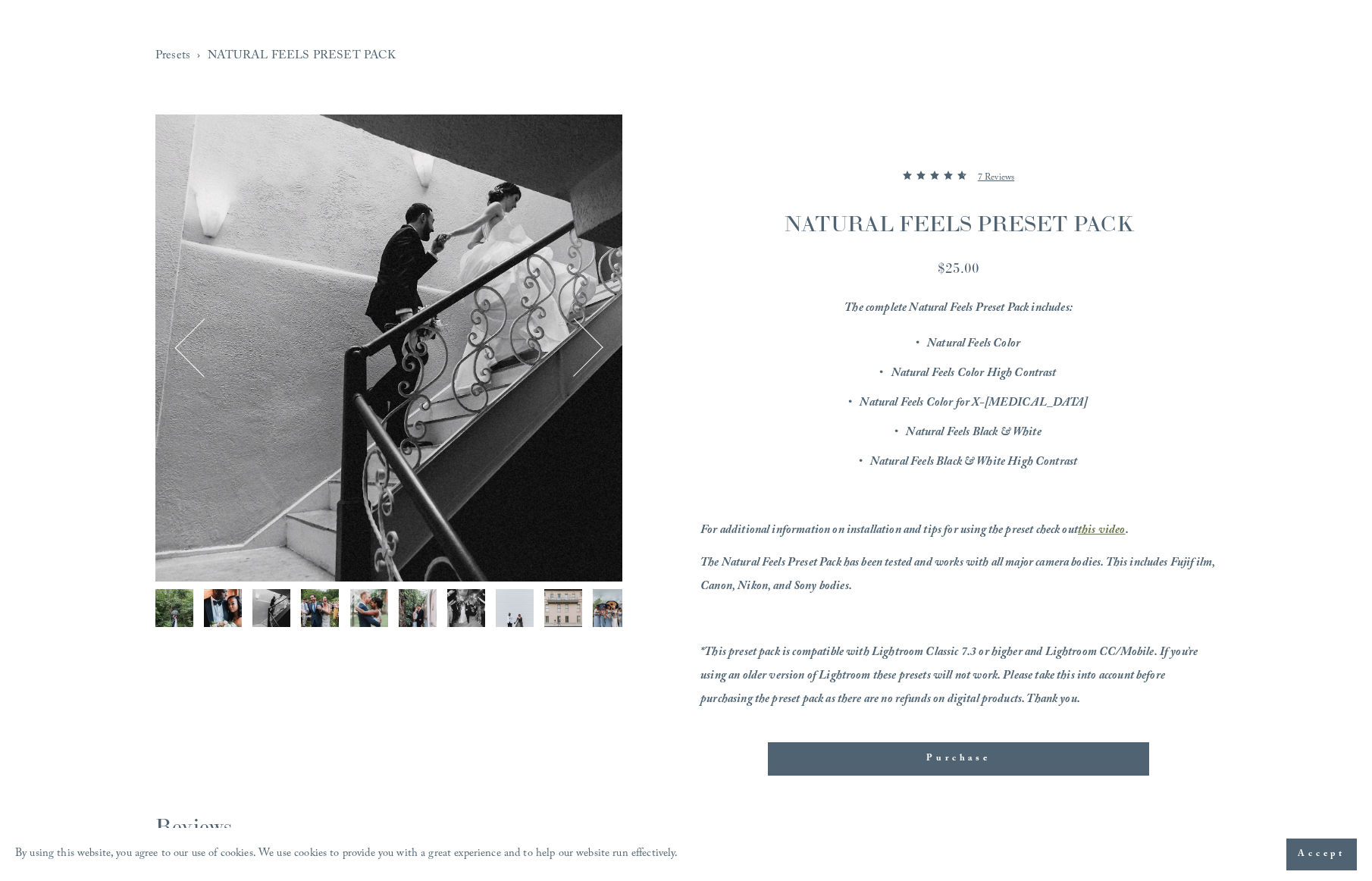
click at [325, 612] on img "Image 4 of 12" at bounding box center [319, 608] width 38 height 38
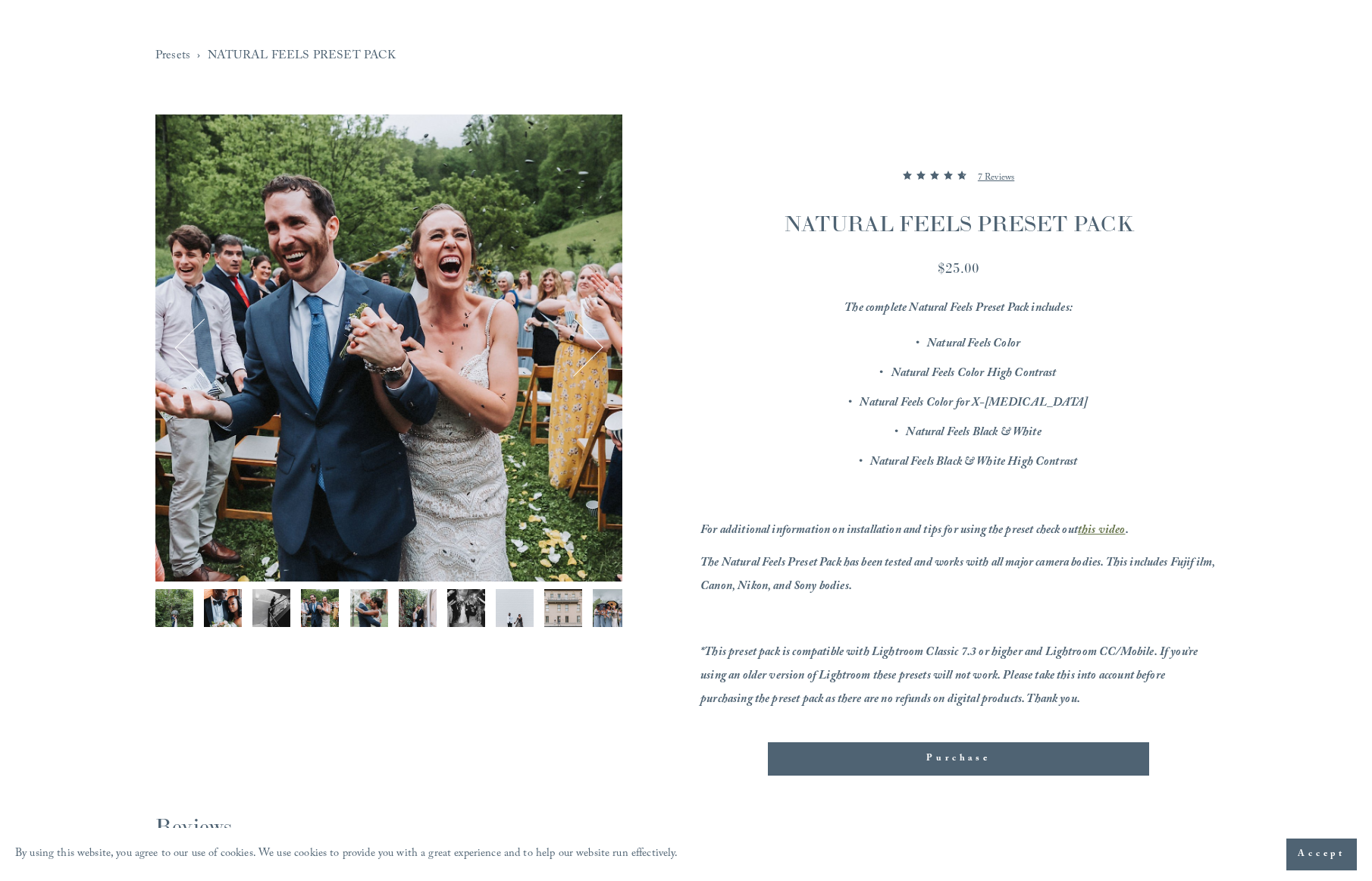
click at [365, 610] on img "Image 5 of 12" at bounding box center [369, 608] width 38 height 38
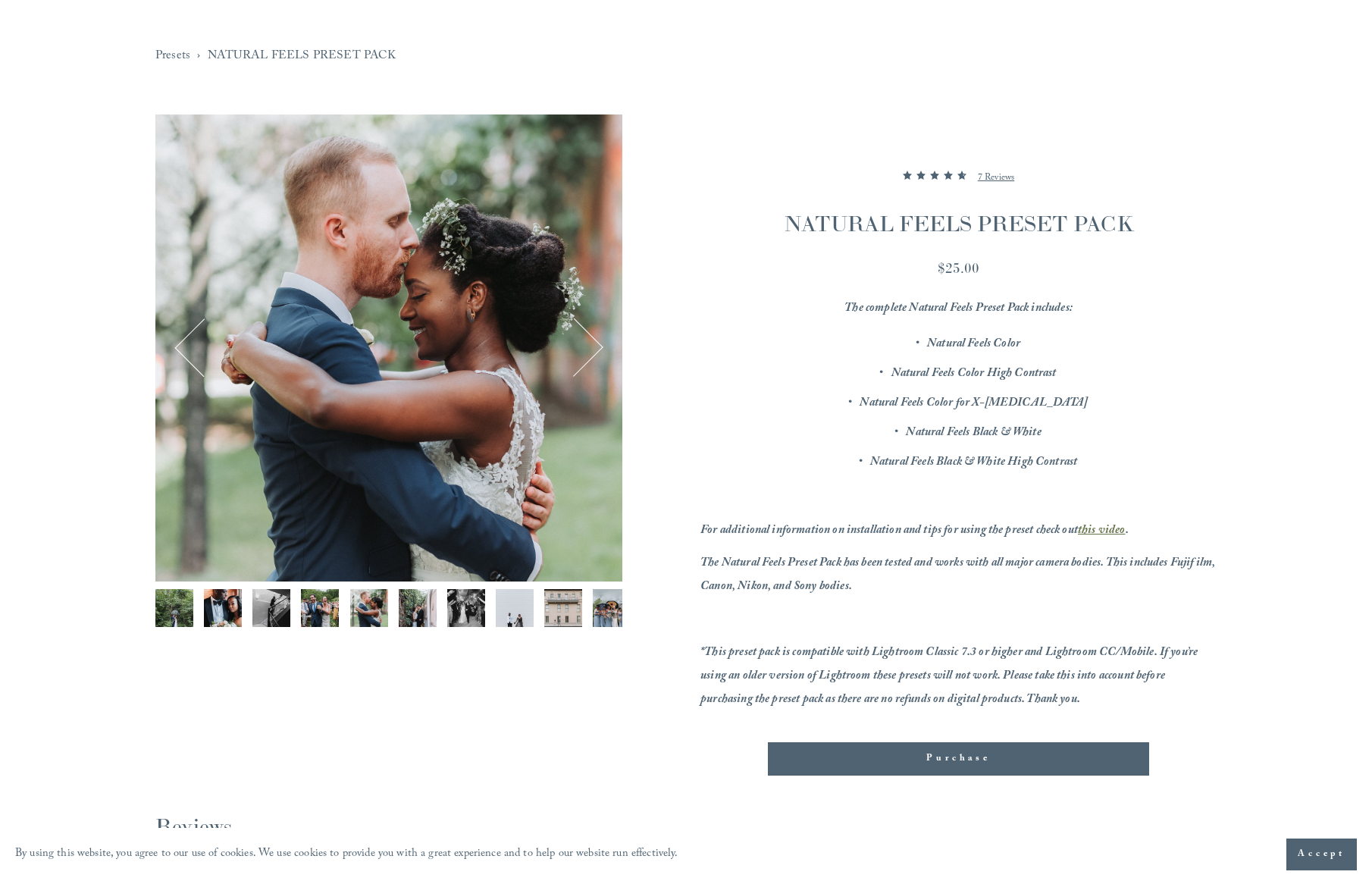
click at [405, 608] on img "Image 6 of 12" at bounding box center [417, 608] width 38 height 38
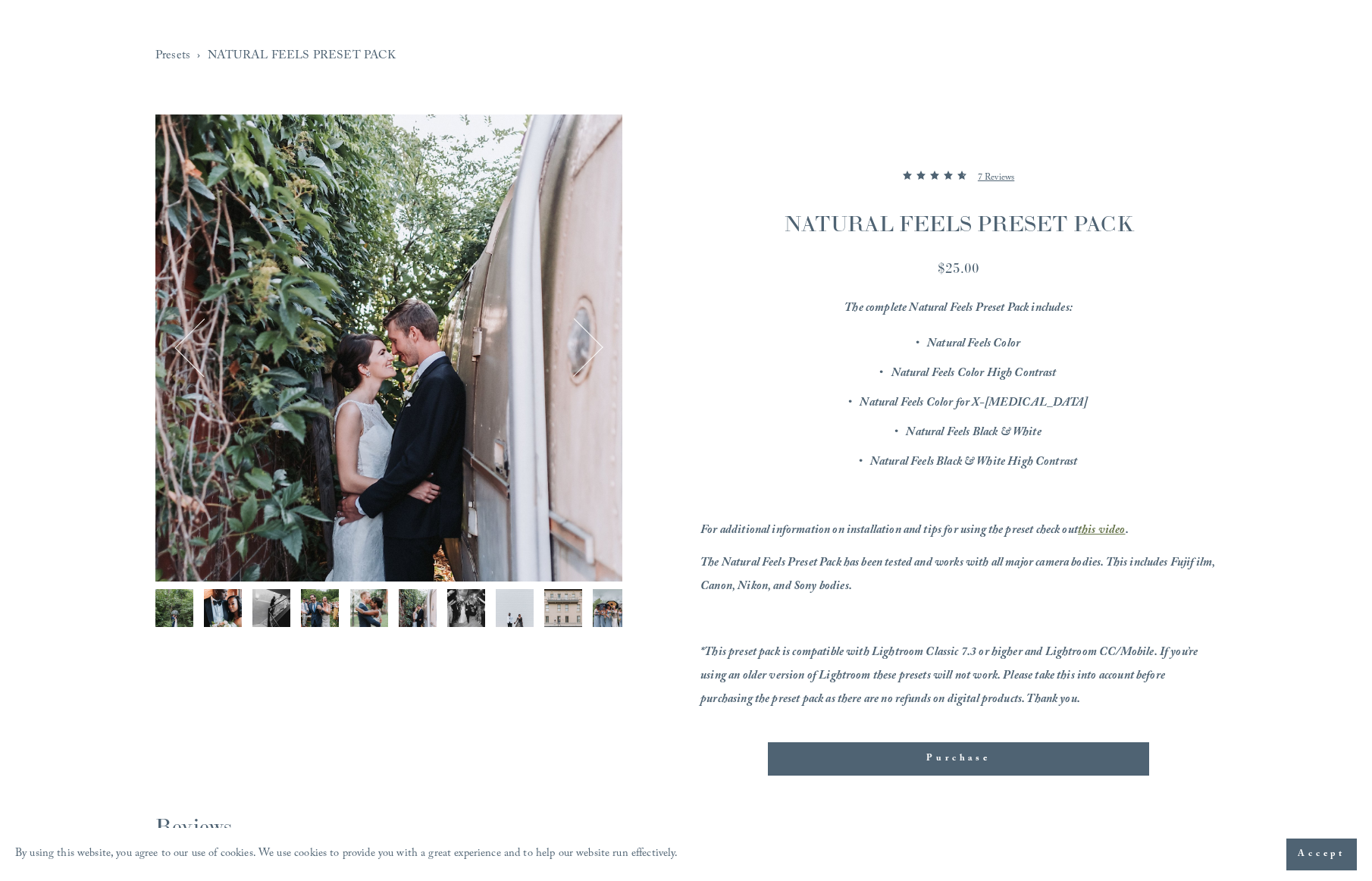
click at [465, 614] on img "Image 7 of 12" at bounding box center [466, 608] width 38 height 38
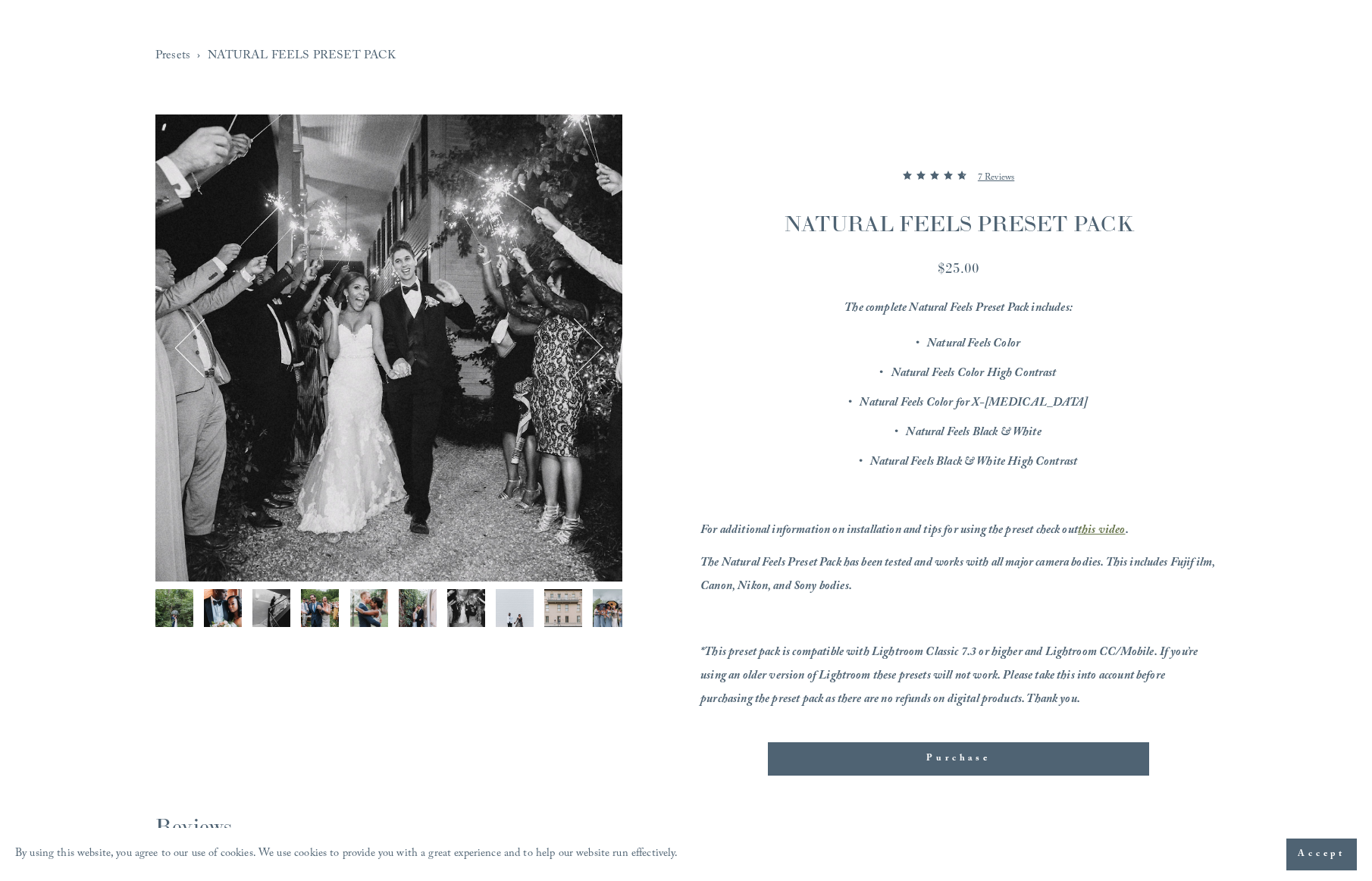
click at [861, 759] on div "Purchase" at bounding box center [958, 759] width 356 height 15
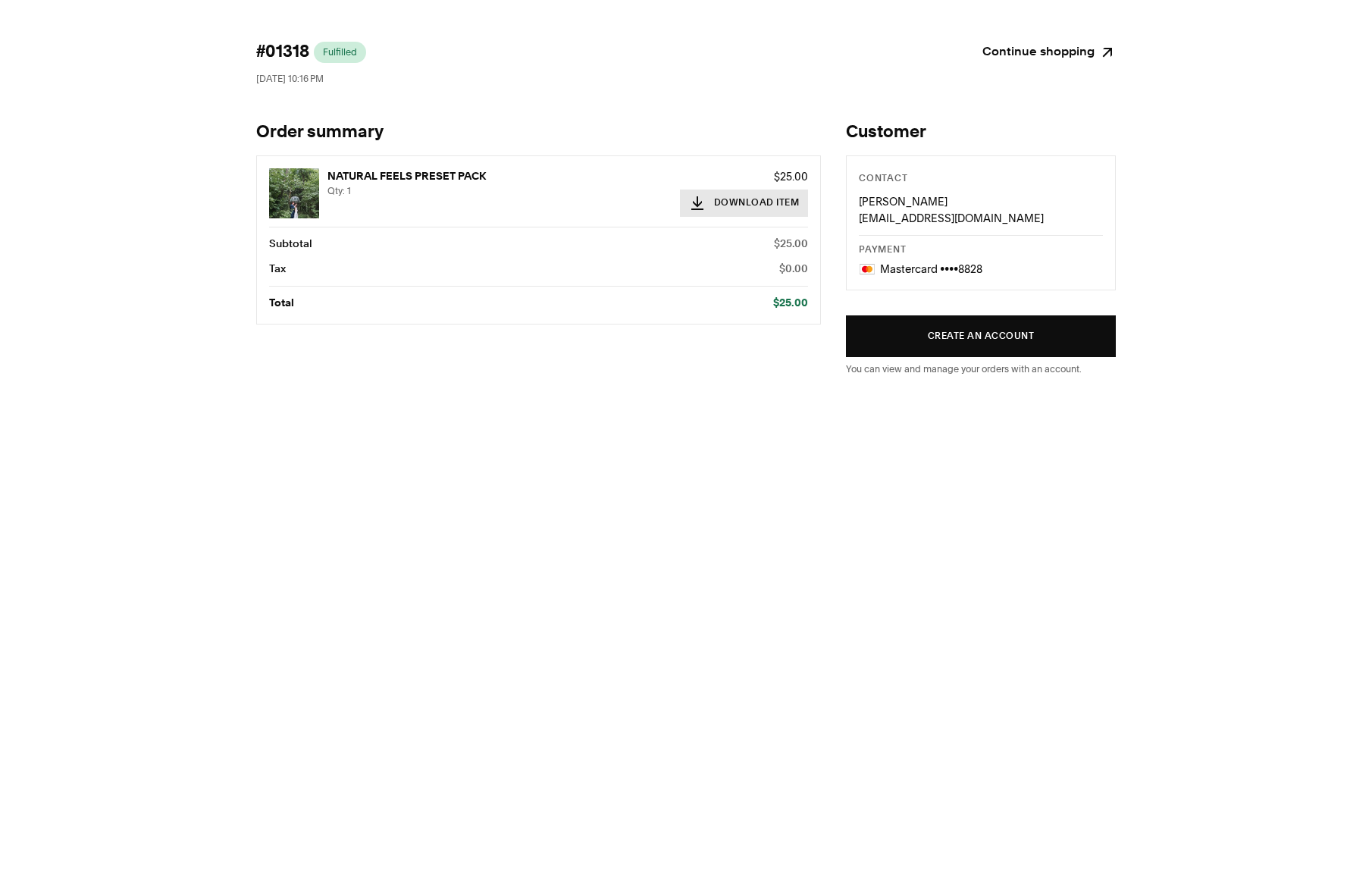
click at [767, 211] on button "Download Item" at bounding box center [744, 203] width 129 height 27
click at [520, 396] on html "#01318 Fulfilled [DATE] 10:16 PM Continue shopping Order summary NATURAL FEELS …" at bounding box center [686, 213] width 1372 height 426
